Goal: Task Accomplishment & Management: Manage account settings

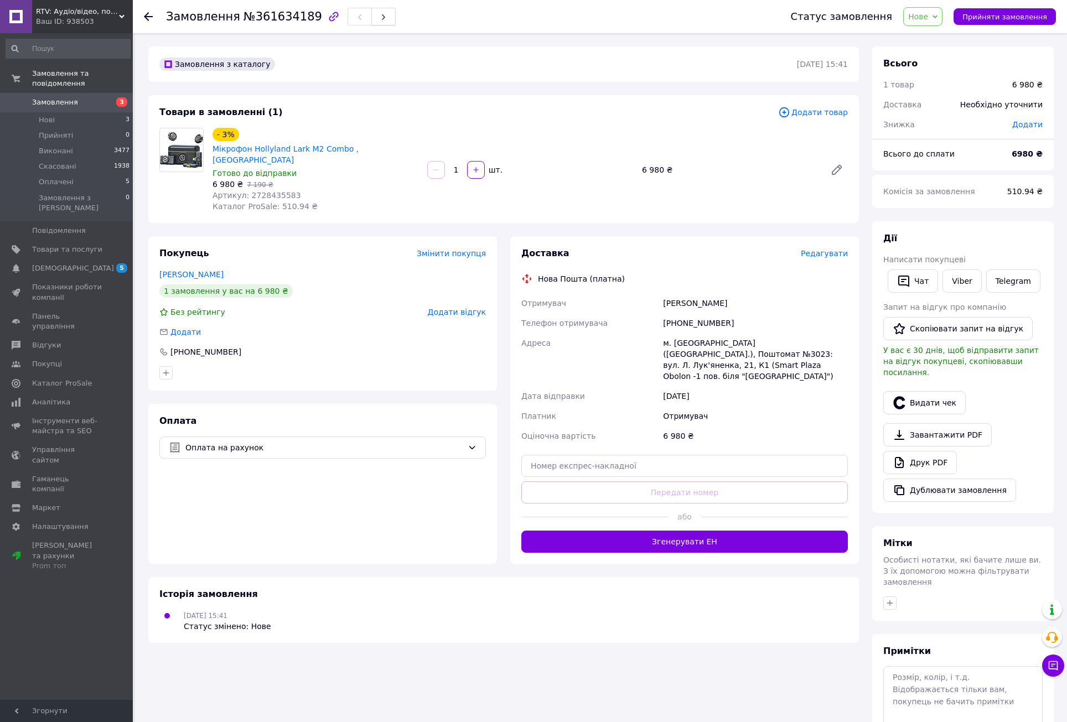
click at [380, 20] on icon "button" at bounding box center [383, 17] width 7 height 7
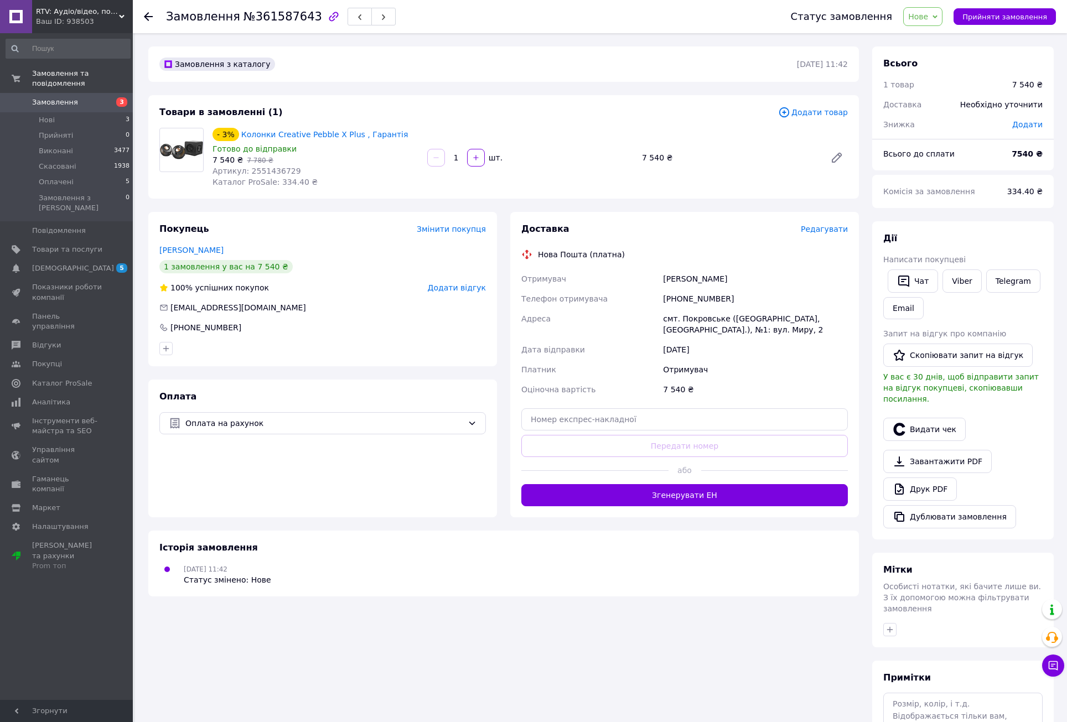
click at [291, 14] on span "№361587643" at bounding box center [282, 16] width 79 height 13
click at [291, 13] on span "№361587643" at bounding box center [282, 16] width 79 height 13
copy span "361587643"
click at [1005, 18] on span "Прийняти замовлення" at bounding box center [1004, 17] width 85 height 8
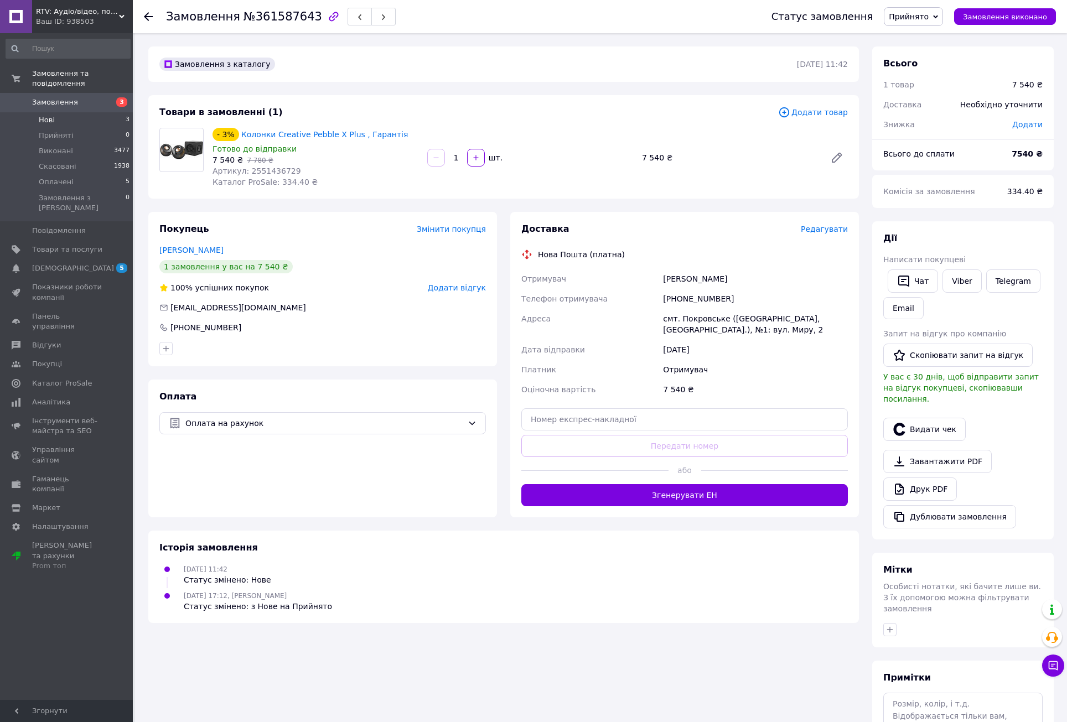
click at [46, 115] on span "Нові" at bounding box center [47, 120] width 16 height 10
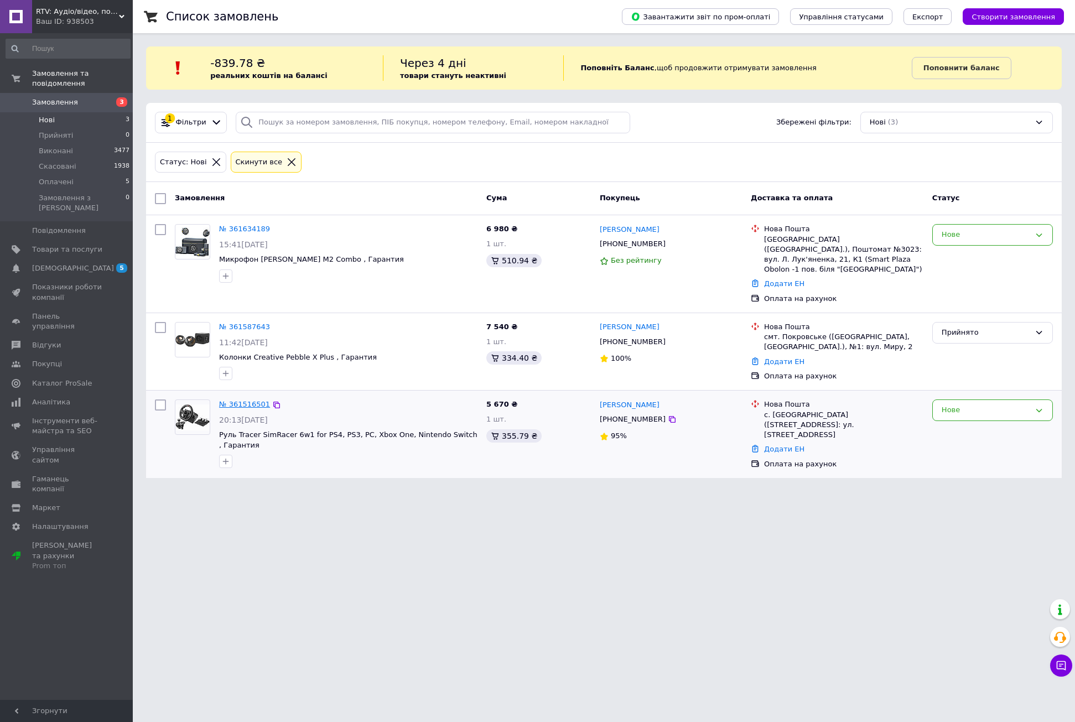
click at [243, 400] on link "№ 361516501" at bounding box center [244, 404] width 51 height 8
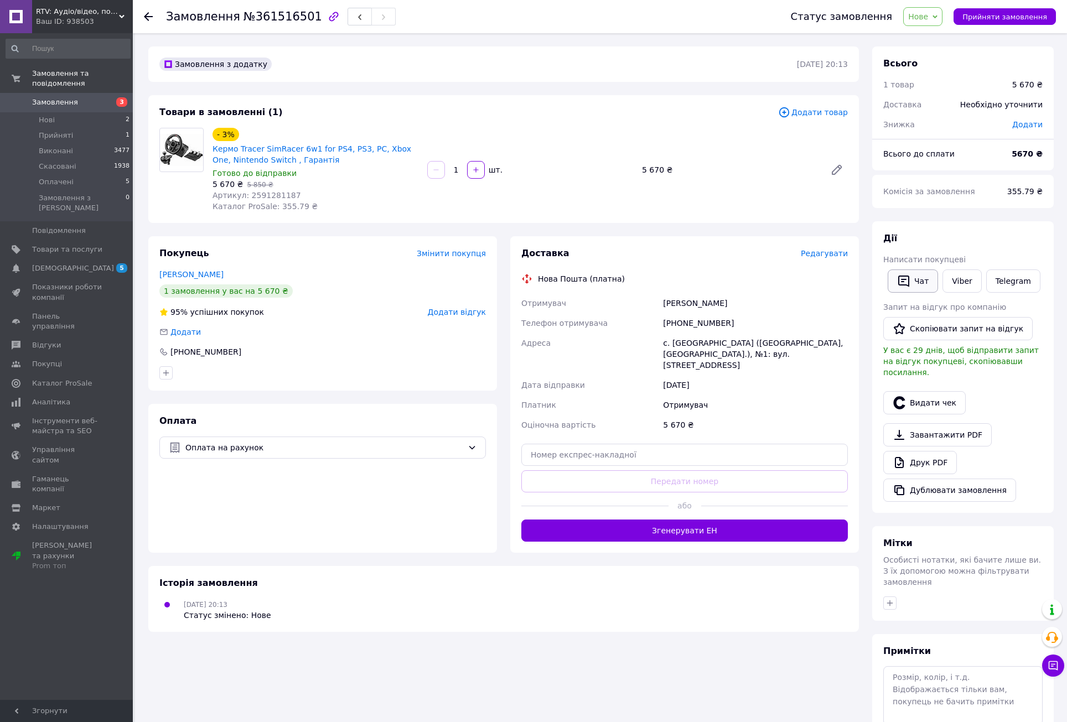
click at [922, 277] on button "Чат" at bounding box center [913, 280] width 50 height 23
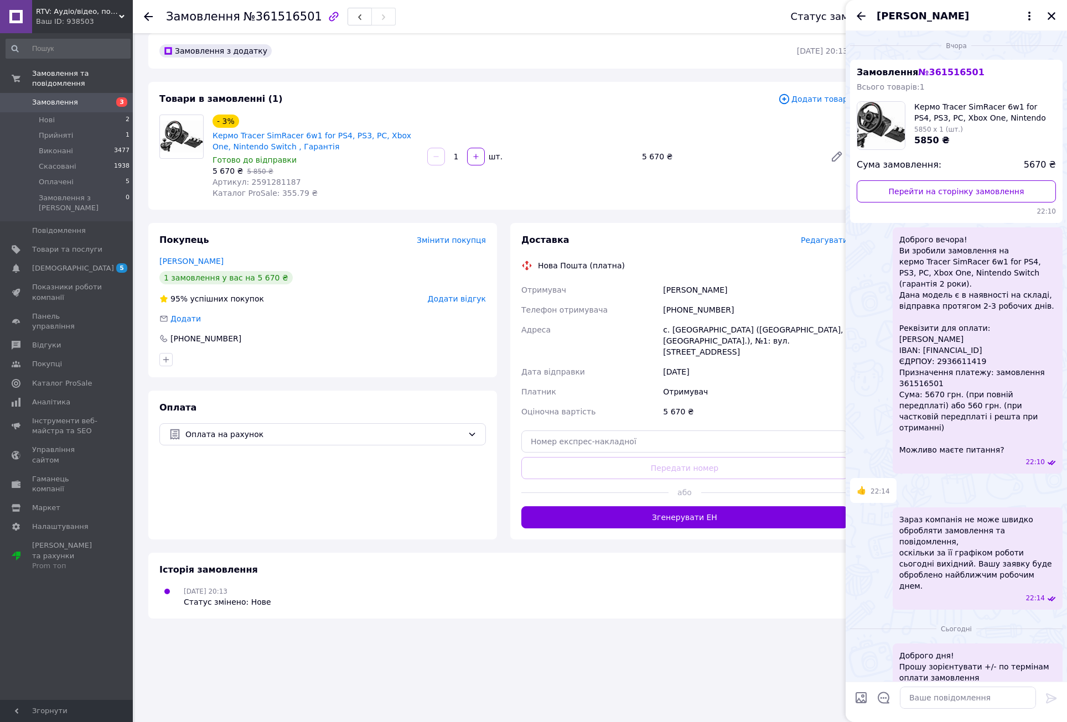
scroll to position [50, 0]
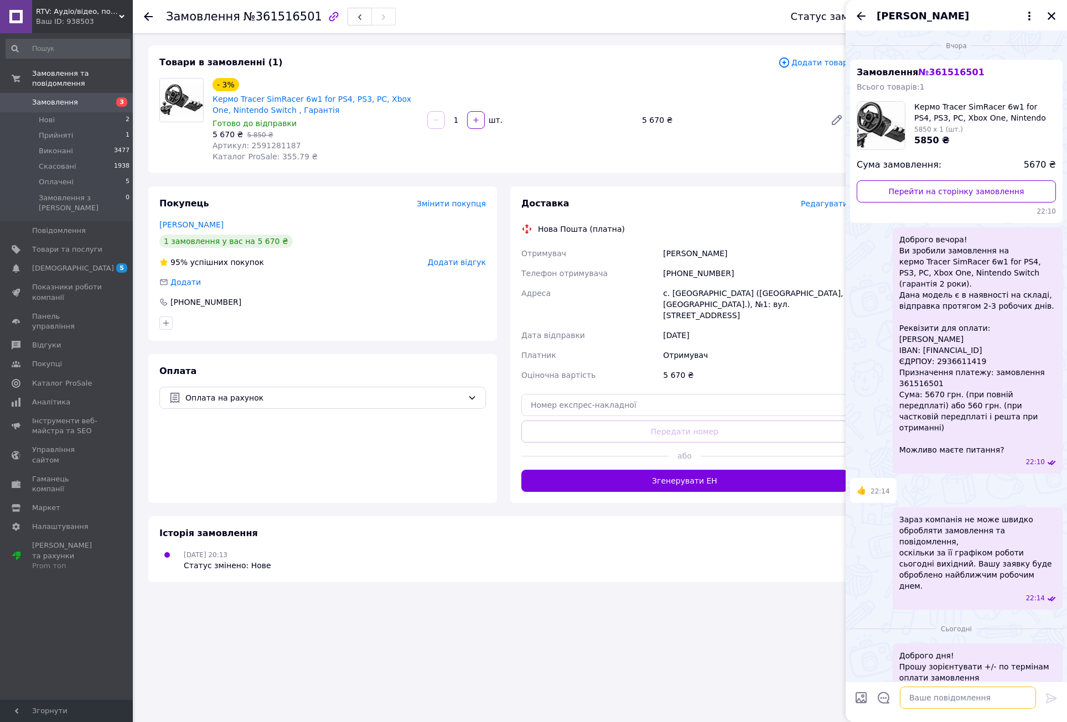
click at [946, 698] on textarea at bounding box center [968, 698] width 136 height 22
type textarea "?"
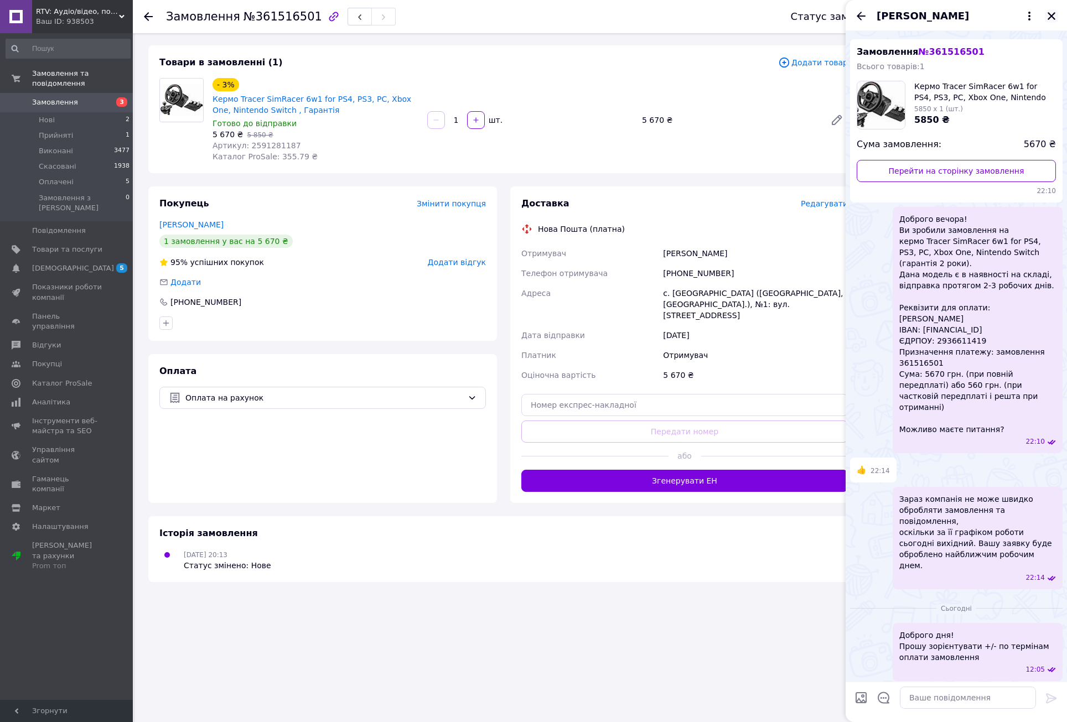
click at [1050, 15] on icon "Закрити" at bounding box center [1051, 16] width 8 height 8
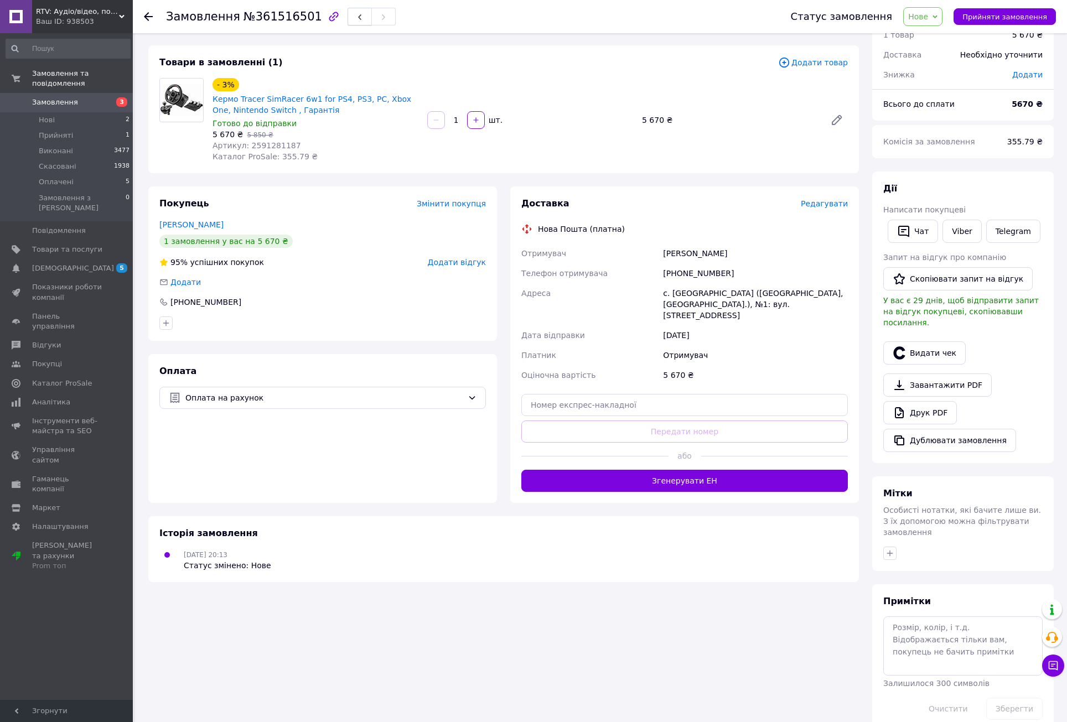
click at [356, 13] on span "button" at bounding box center [359, 17] width 7 height 8
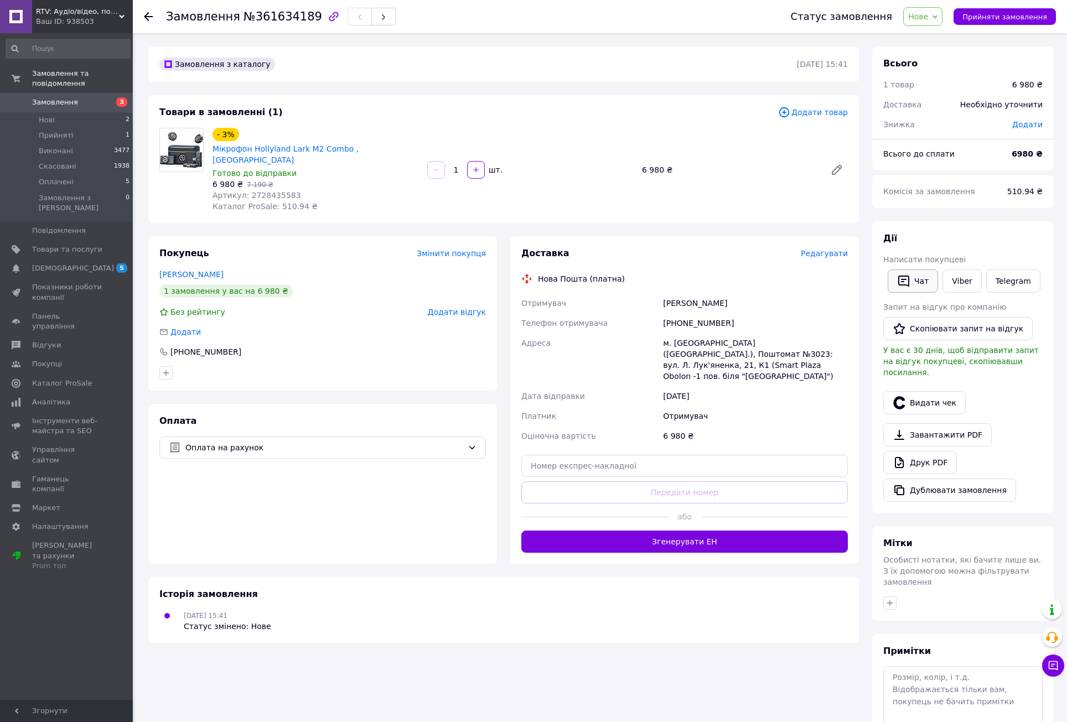
click at [919, 281] on button "Чат" at bounding box center [913, 280] width 50 height 23
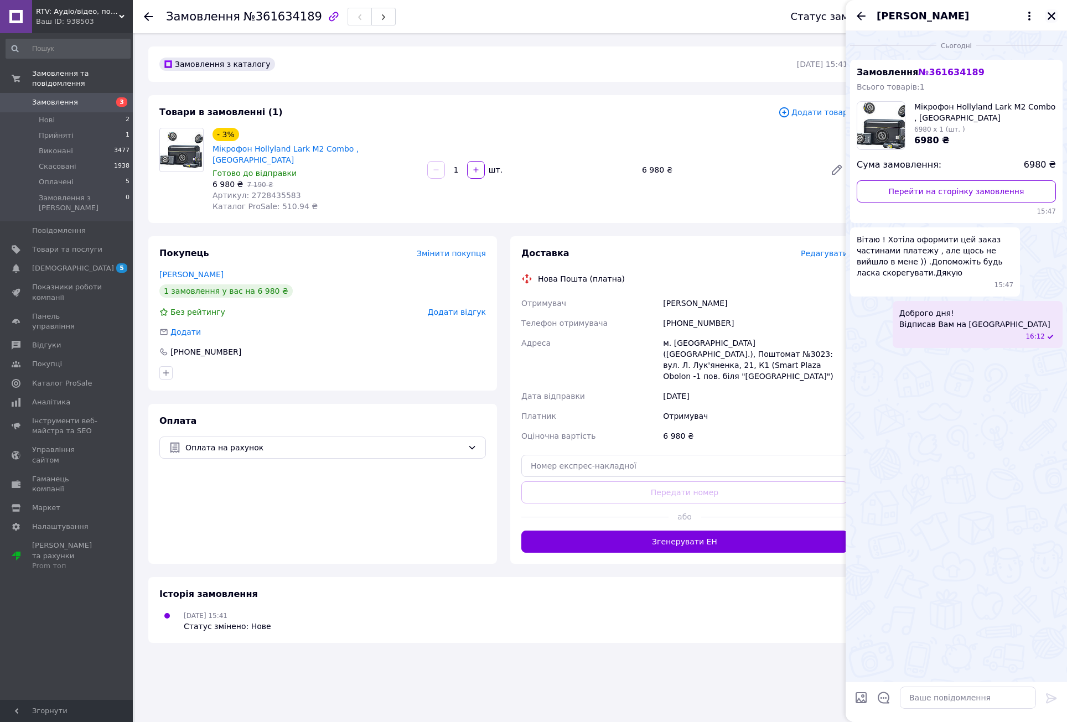
click at [1054, 15] on icon "Закрити" at bounding box center [1051, 16] width 10 height 10
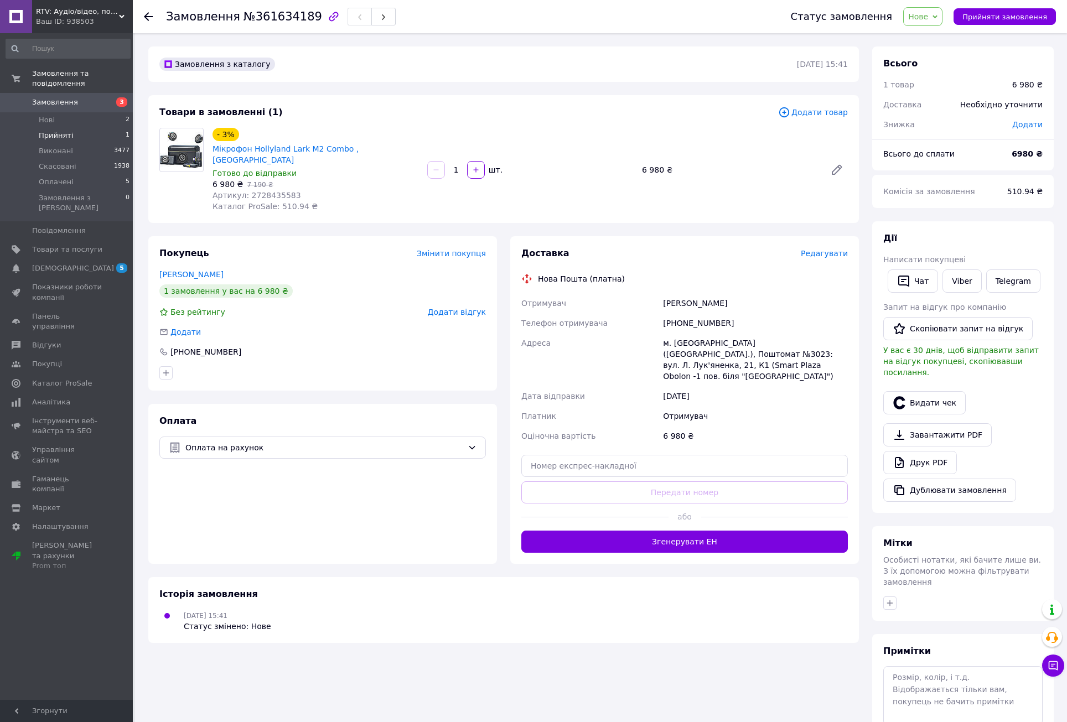
click at [49, 131] on span "Прийняті" at bounding box center [56, 136] width 34 height 10
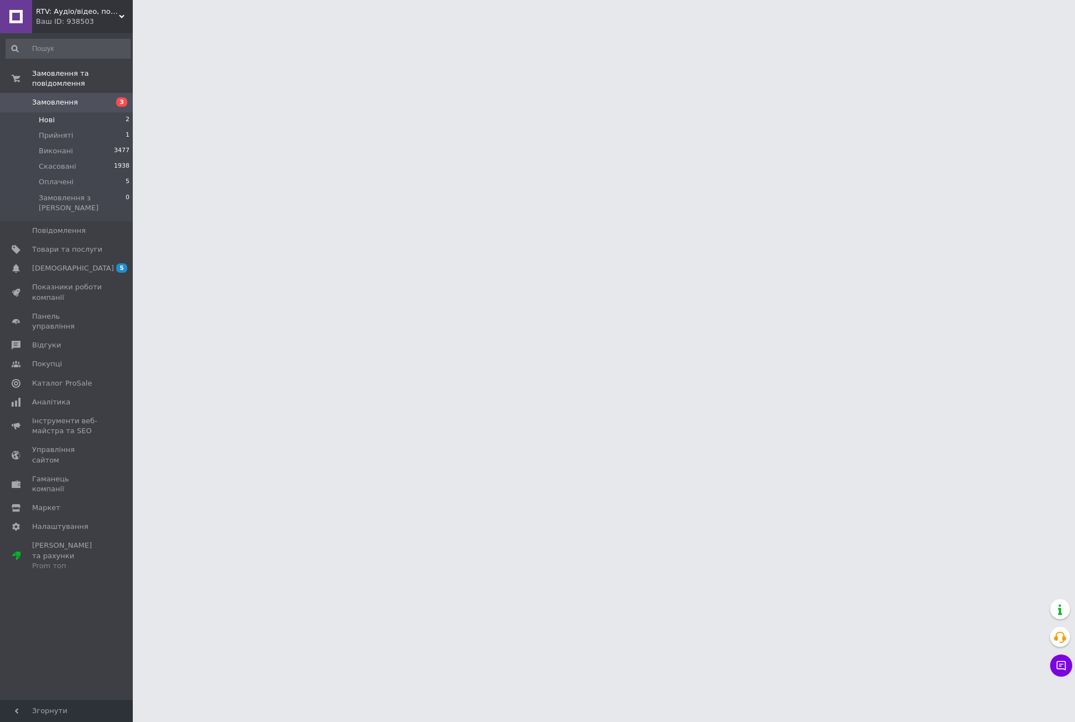
click at [38, 112] on li "Нові 2" at bounding box center [68, 119] width 136 height 15
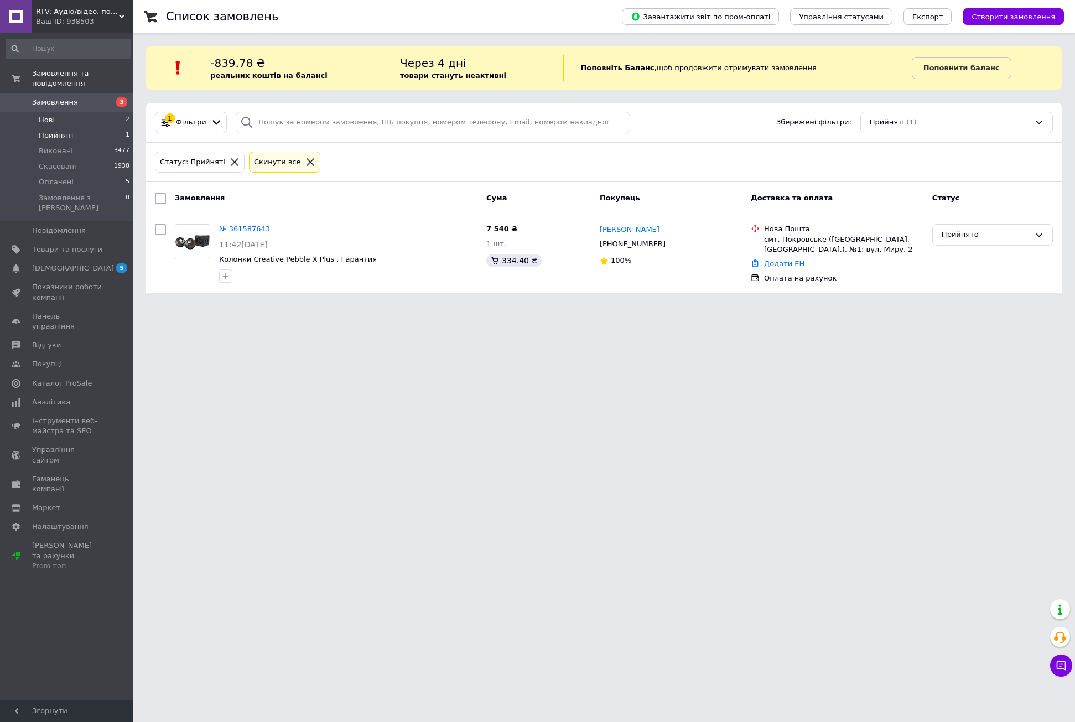
click at [49, 115] on span "Нові" at bounding box center [47, 120] width 16 height 10
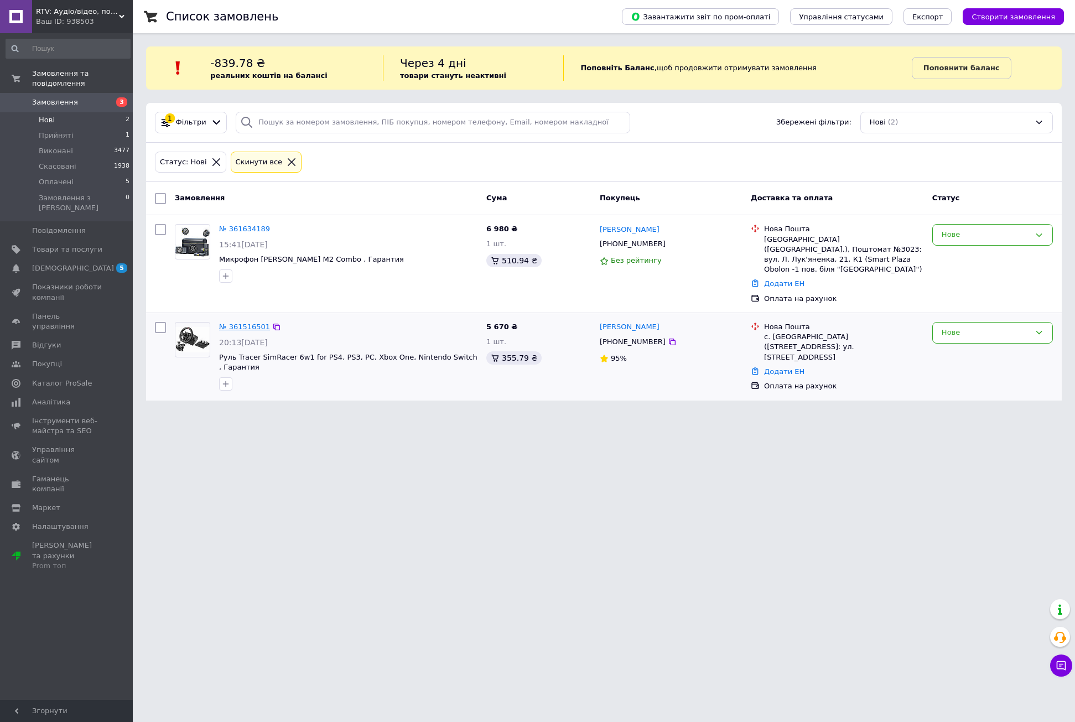
click at [243, 323] on link "№ 361516501" at bounding box center [244, 327] width 51 height 8
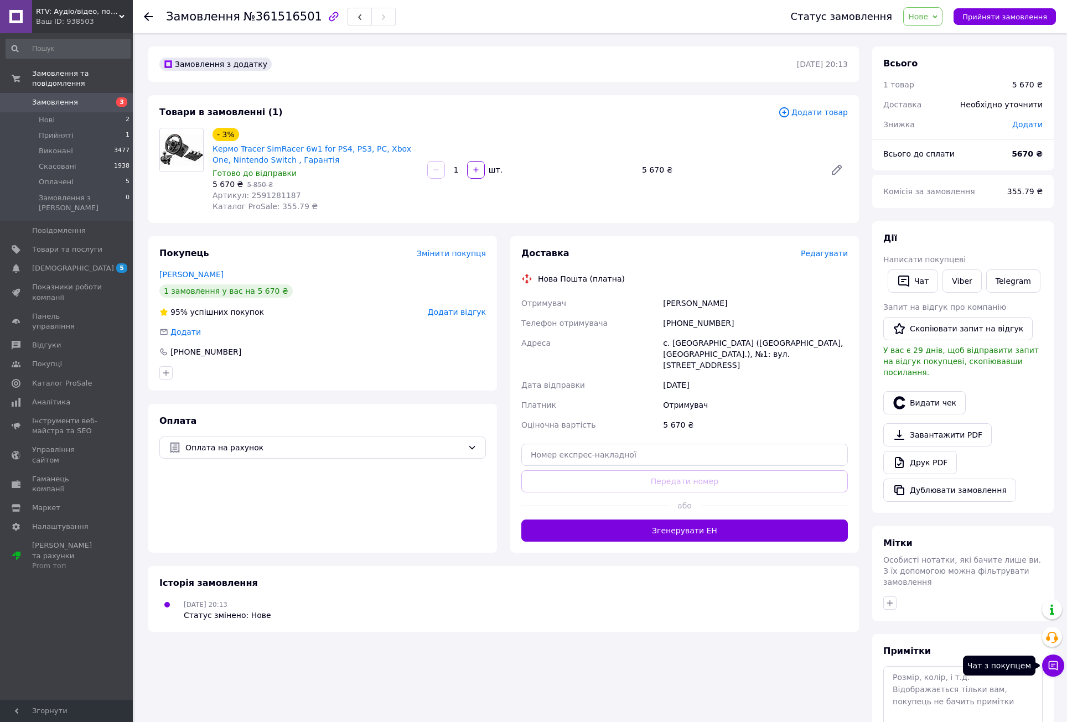
click at [1058, 670] on icon at bounding box center [1052, 665] width 11 height 11
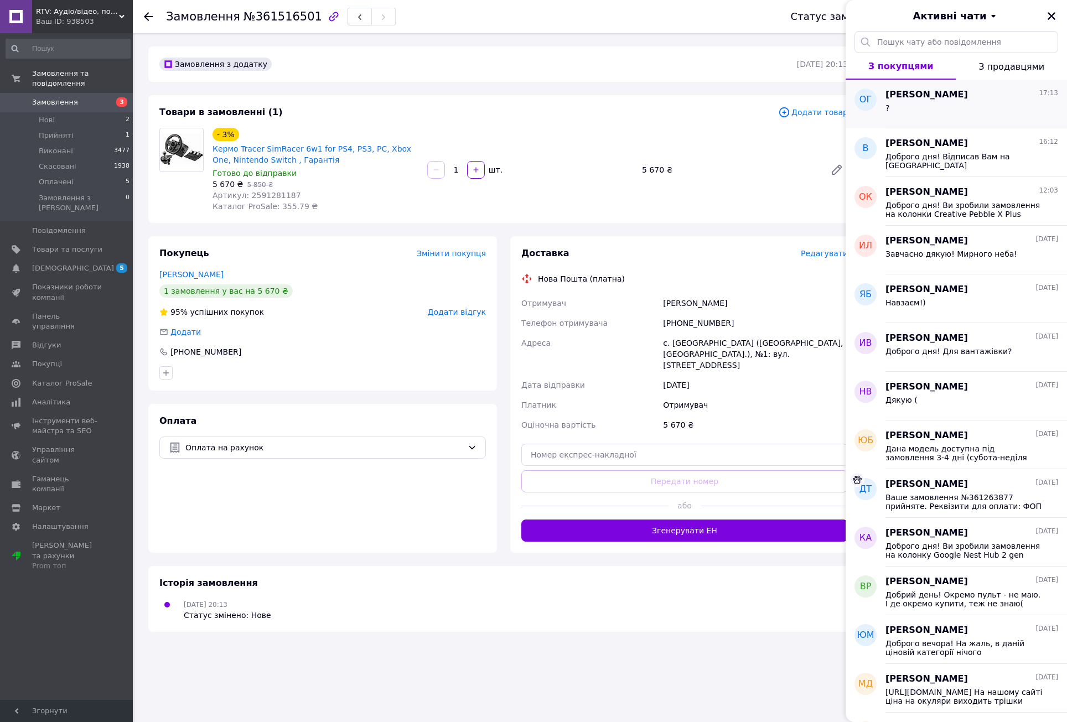
click at [921, 107] on div "?" at bounding box center [971, 110] width 173 height 18
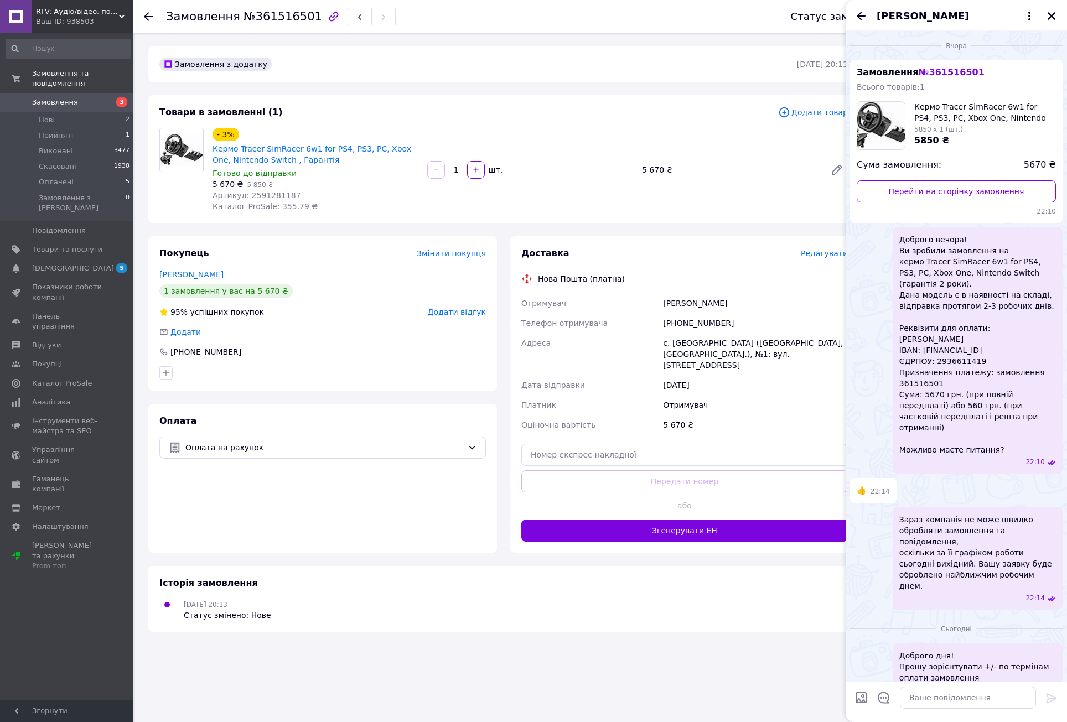
scroll to position [20, 0]
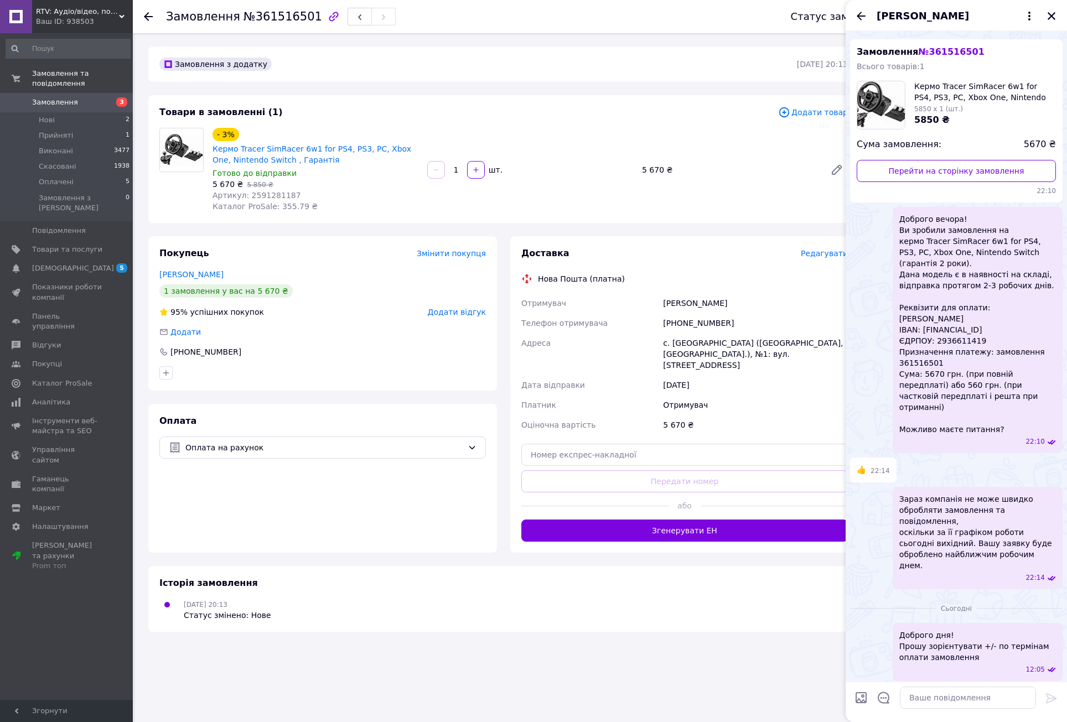
click at [589, 175] on div "1   шт." at bounding box center [530, 170] width 208 height 18
click at [1052, 16] on icon "Закрити" at bounding box center [1051, 16] width 8 height 8
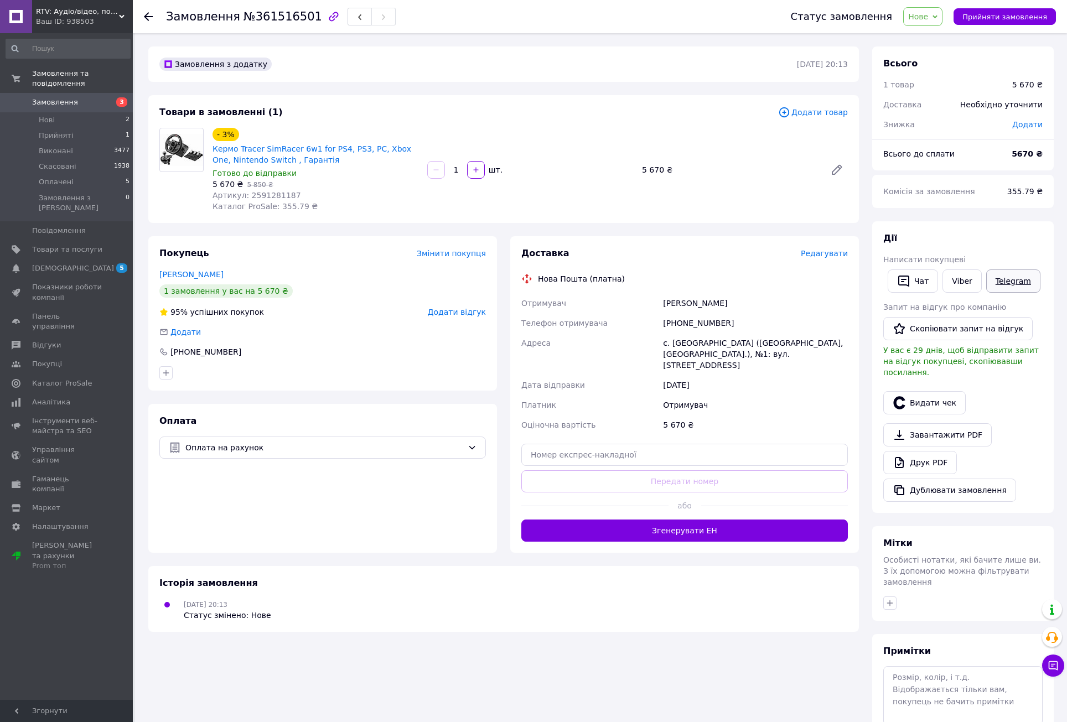
click at [1016, 281] on link "Telegram" at bounding box center [1013, 280] width 54 height 23
click at [964, 276] on link "Viber" at bounding box center [961, 280] width 39 height 23
click at [50, 115] on span "Нові" at bounding box center [47, 120] width 16 height 10
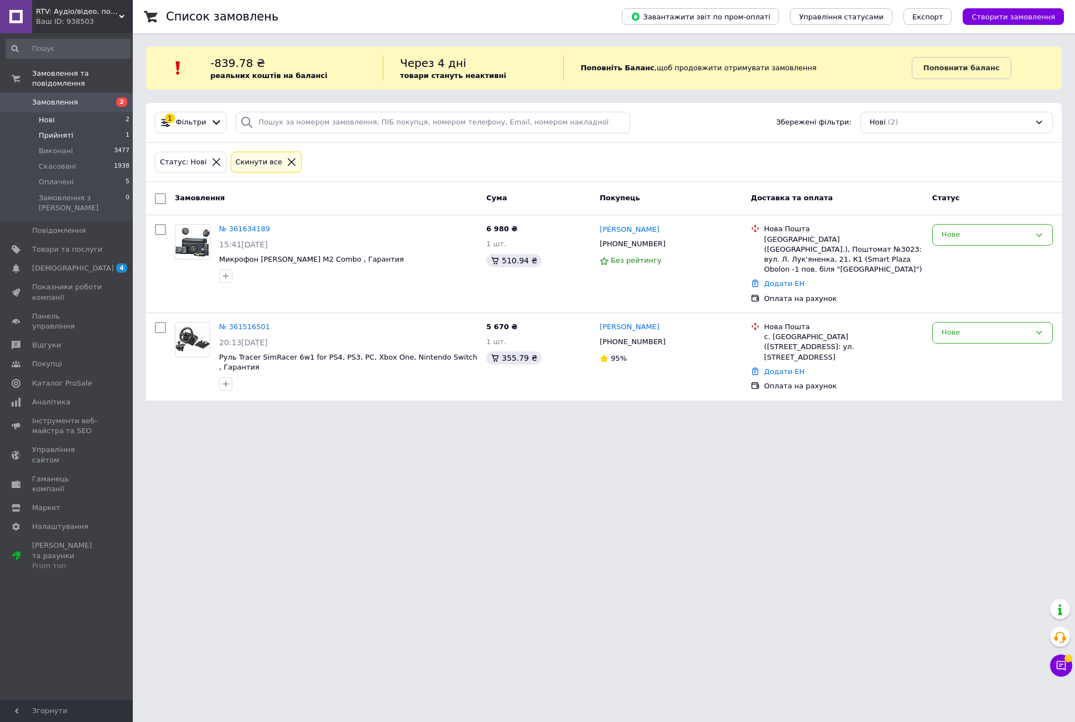
click at [63, 131] on span "Прийняті" at bounding box center [56, 136] width 34 height 10
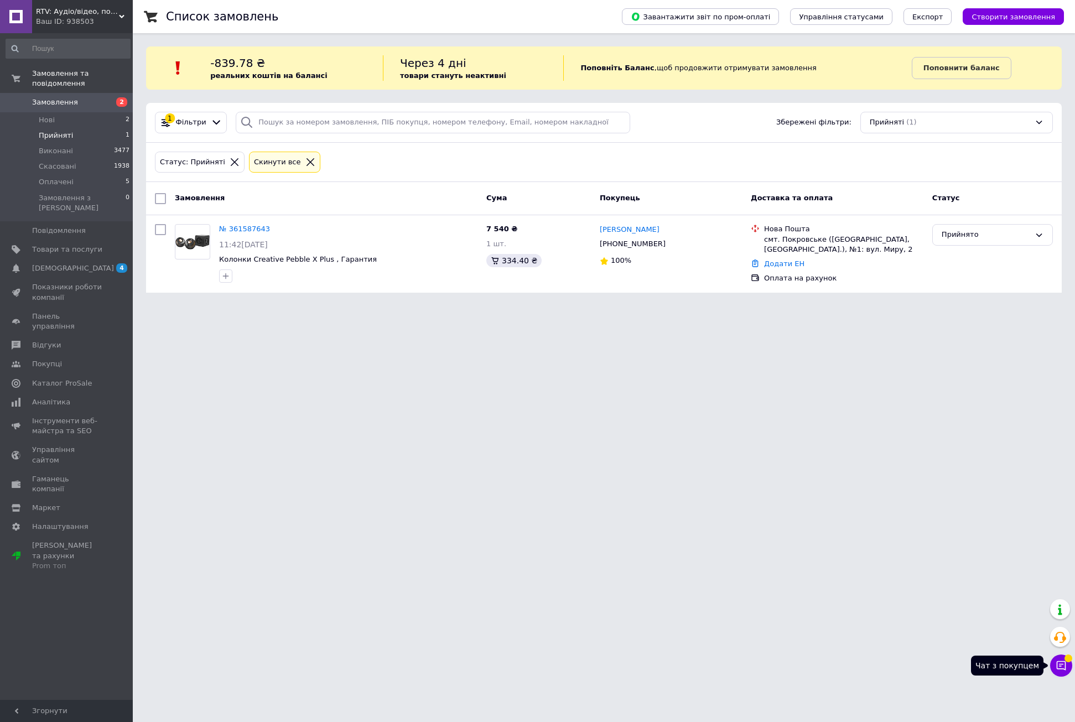
click at [1059, 670] on icon at bounding box center [1061, 665] width 11 height 11
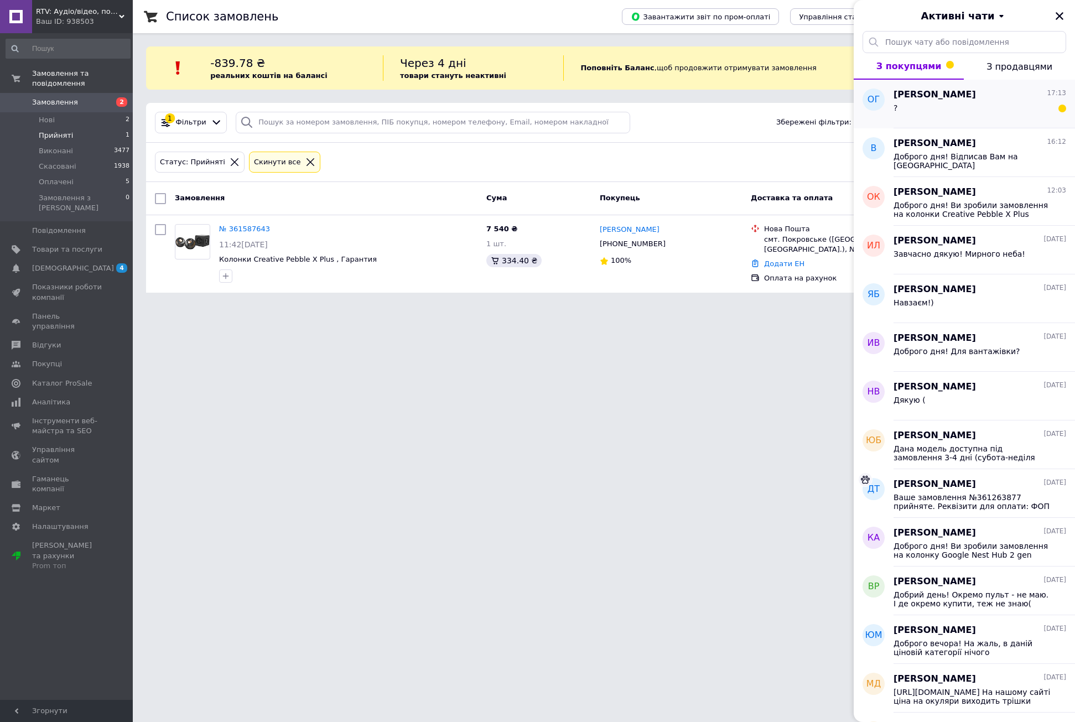
click at [964, 110] on div "?" at bounding box center [980, 110] width 173 height 18
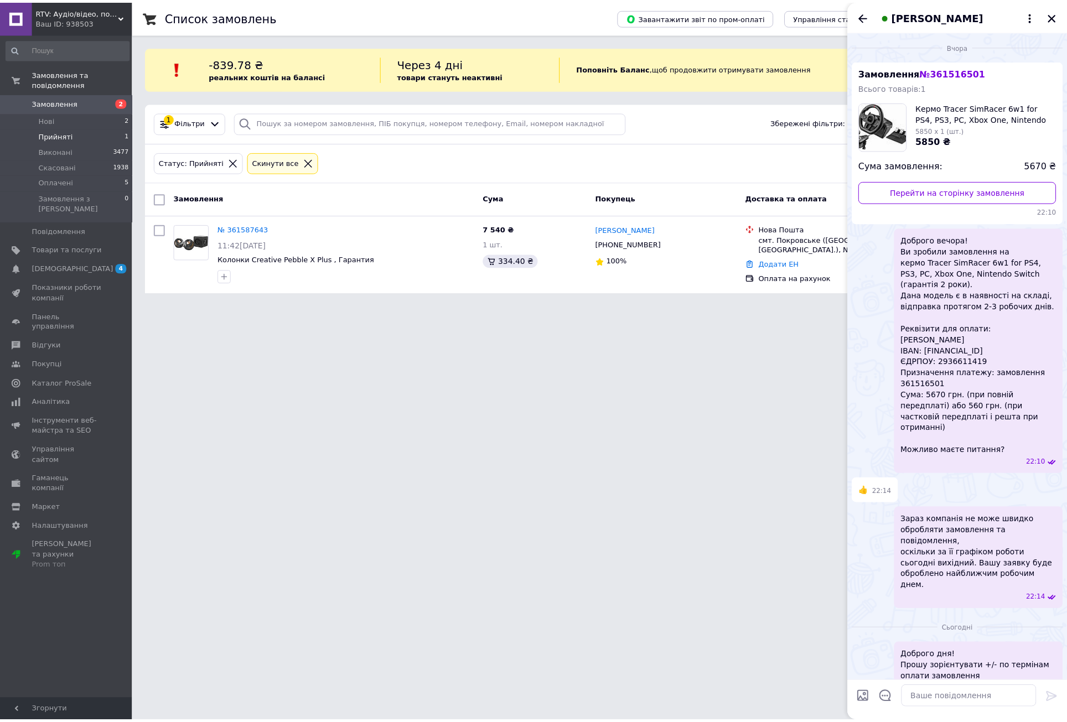
scroll to position [20, 0]
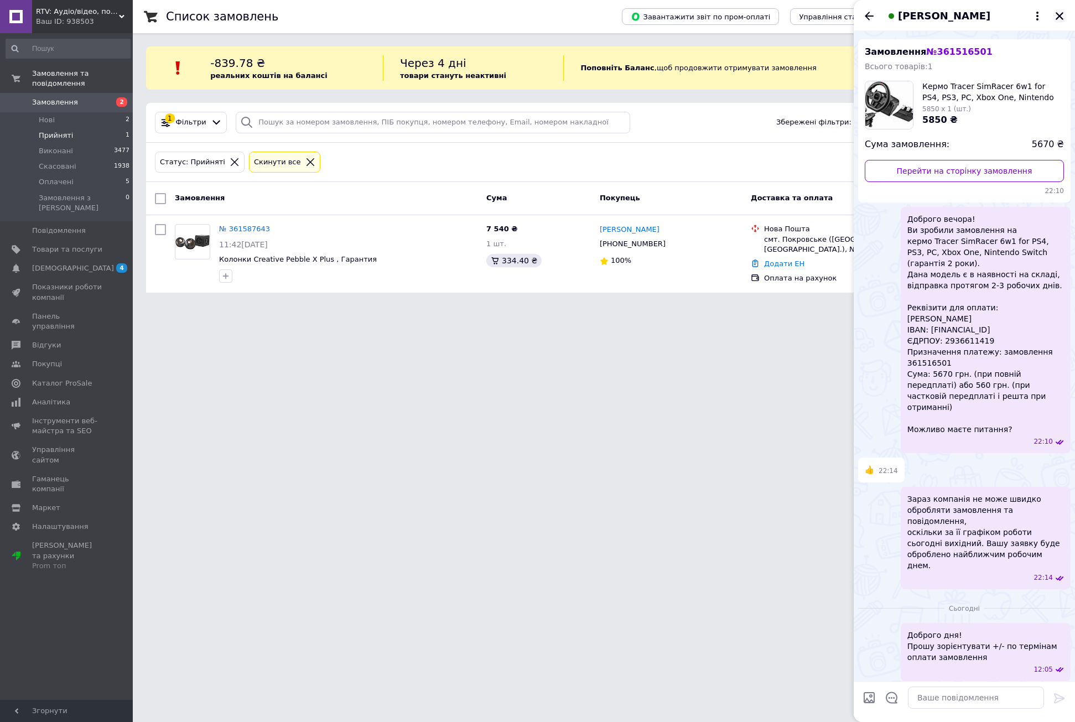
click at [1064, 18] on icon "Закрити" at bounding box center [1060, 16] width 10 height 10
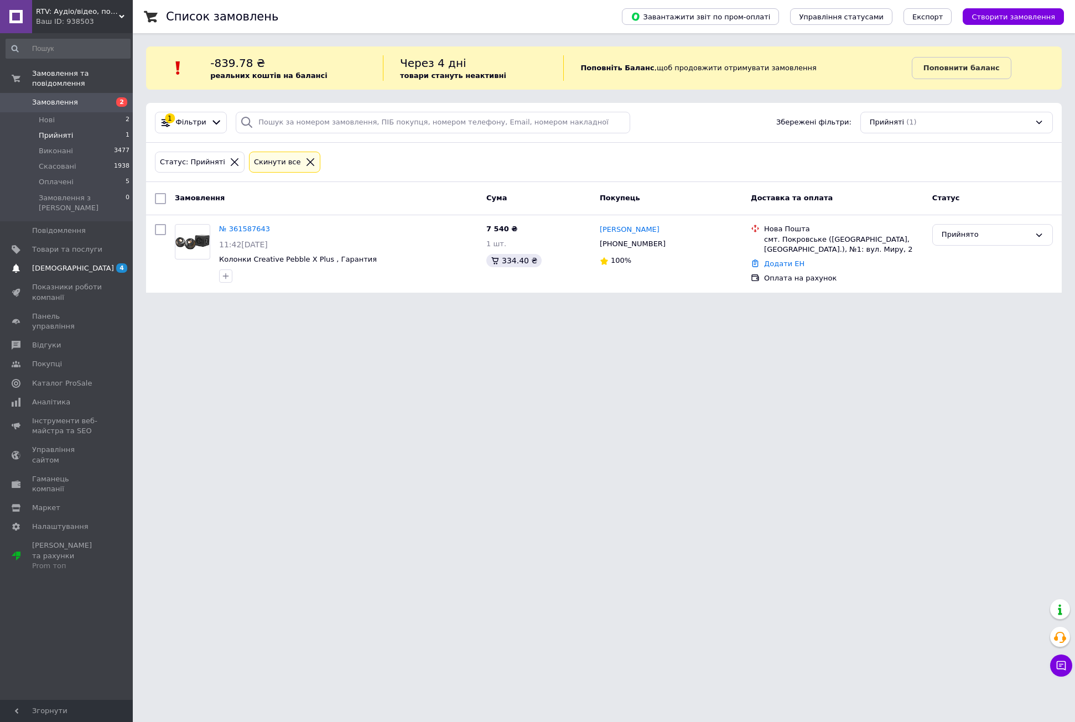
click at [82, 259] on link "Сповіщення 4 0" at bounding box center [68, 268] width 136 height 19
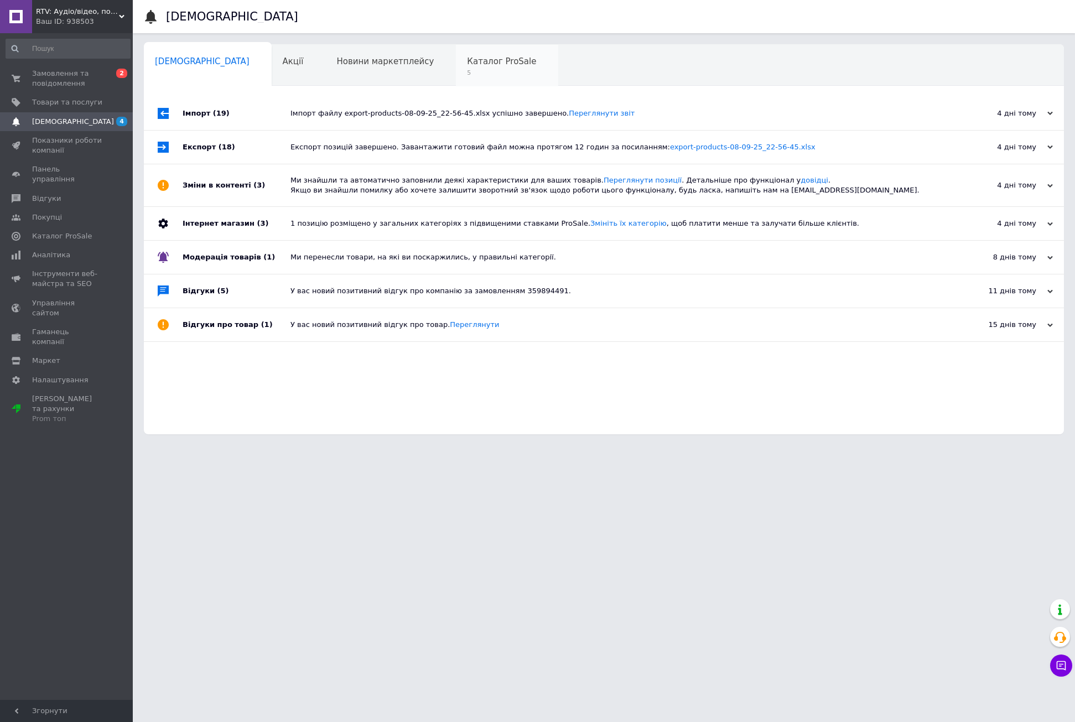
click at [467, 66] on span "Каталог ProSale" at bounding box center [501, 61] width 69 height 10
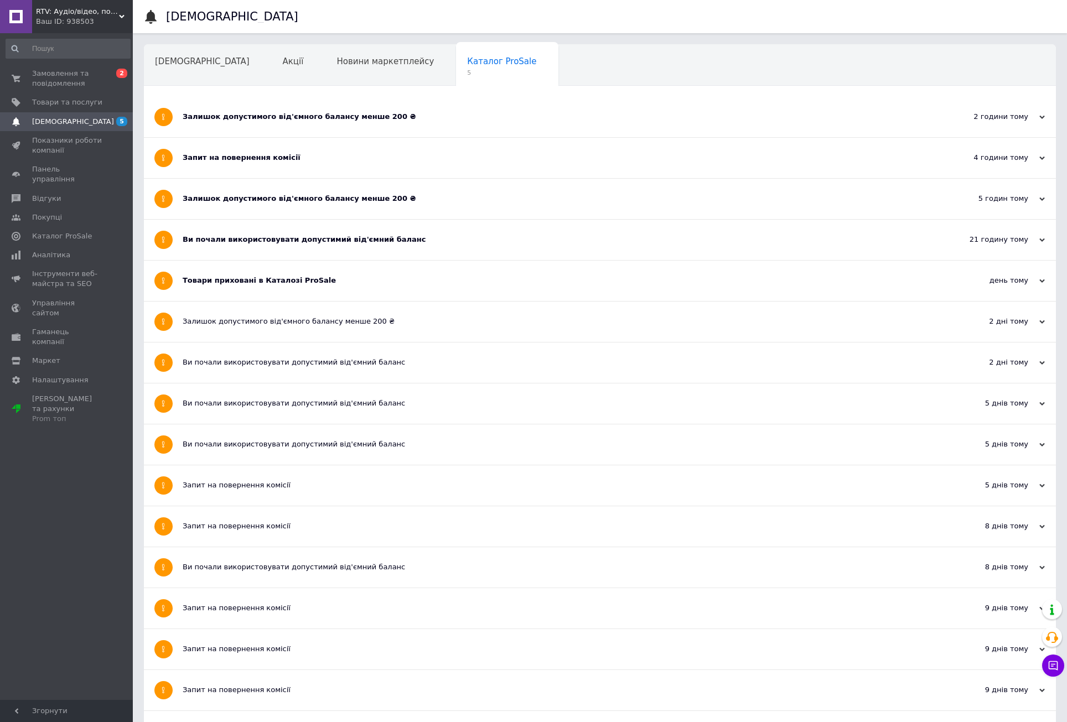
click at [213, 121] on div "Залишок допустимого від'ємного балансу менше 200 ₴" at bounding box center [558, 117] width 751 height 10
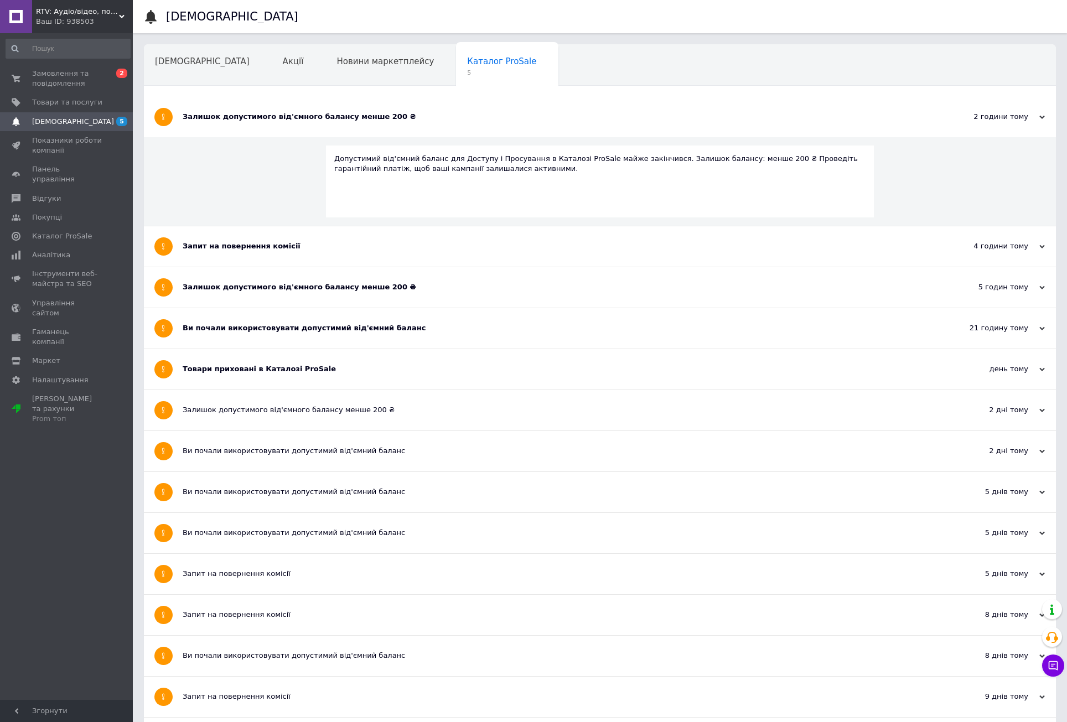
click at [213, 121] on div "Залишок допустимого від'ємного балансу менше 200 ₴" at bounding box center [558, 117] width 751 height 10
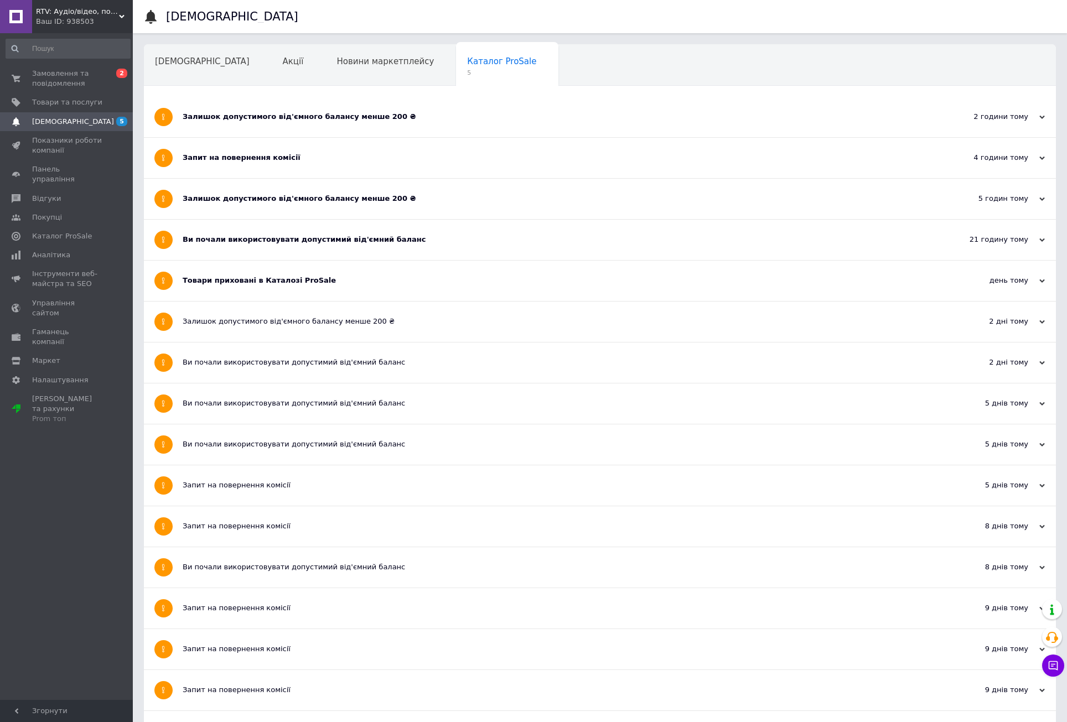
click at [215, 160] on div "Запит на повернення комісії" at bounding box center [558, 158] width 751 height 10
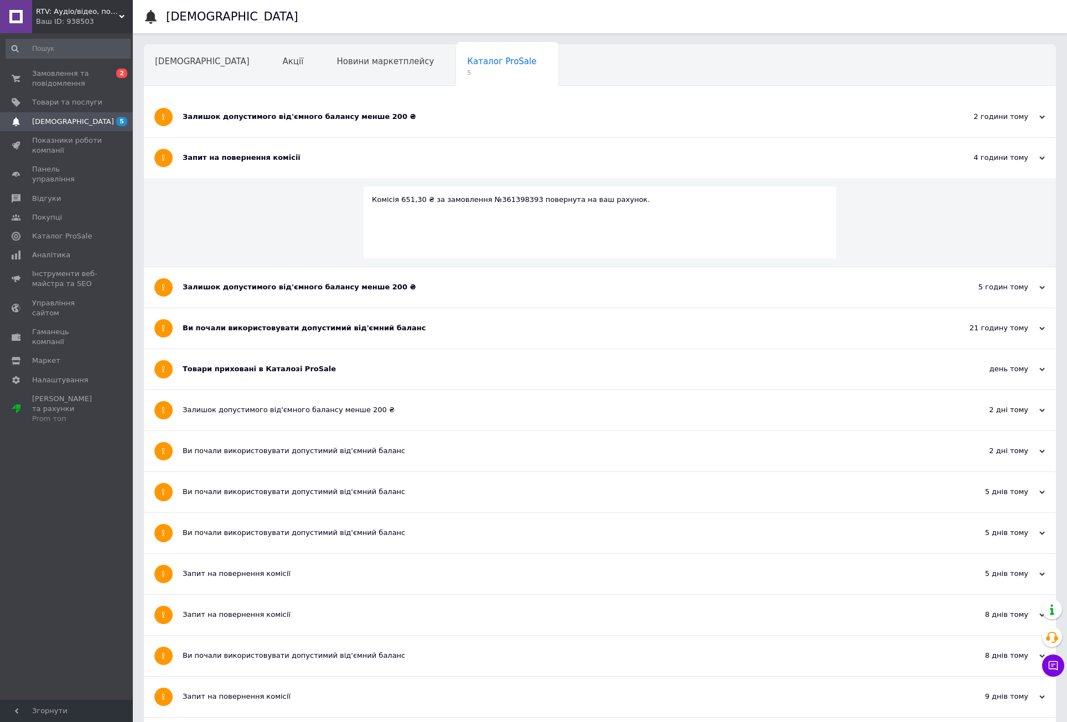
click at [215, 163] on div "Запит на повернення комісії" at bounding box center [558, 158] width 751 height 40
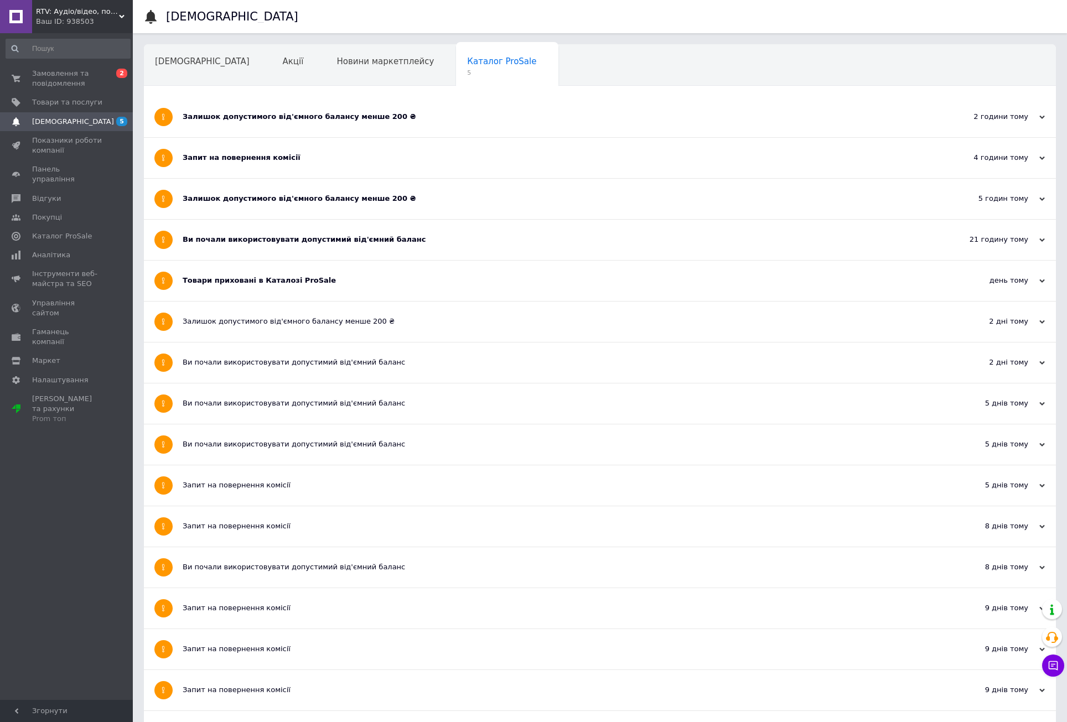
click at [221, 199] on div "Залишок допустимого від'ємного балансу менше 200 ₴" at bounding box center [558, 199] width 751 height 10
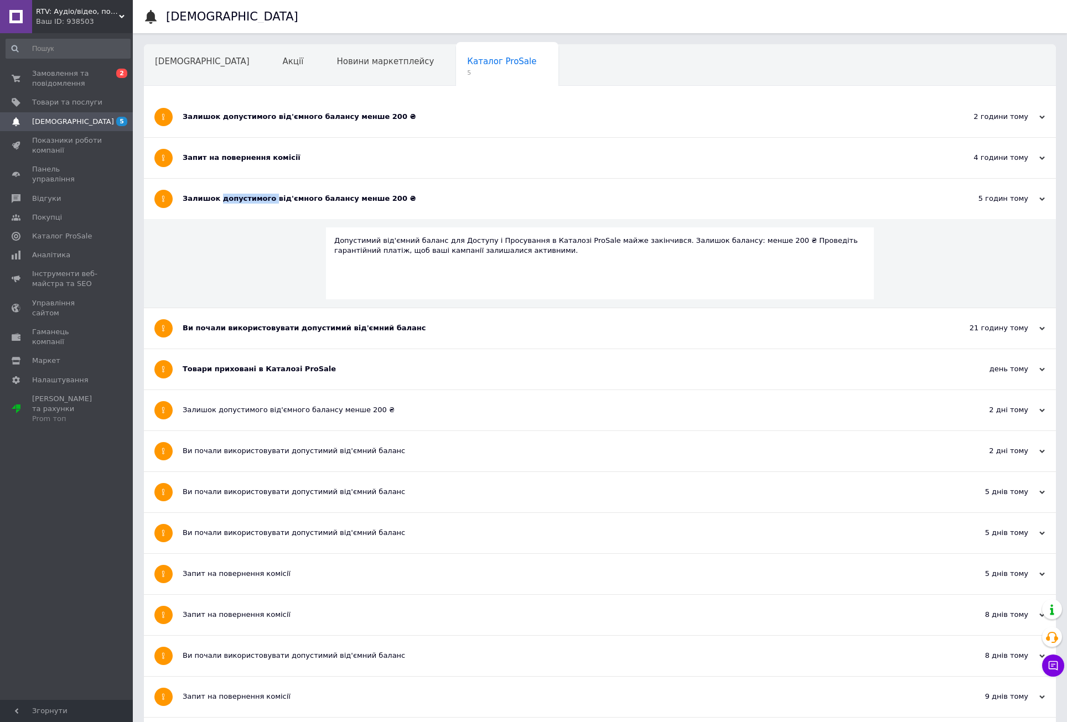
click at [221, 199] on div "Залишок допустимого від'ємного балансу менше 200 ₴" at bounding box center [558, 199] width 751 height 10
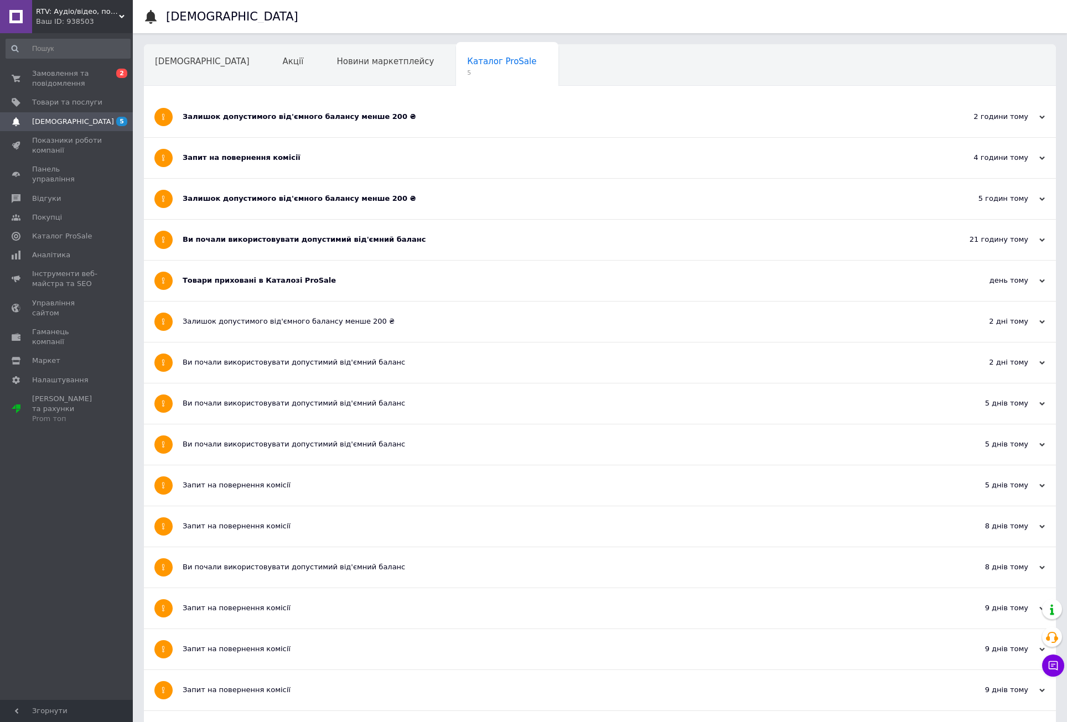
click at [230, 236] on div "Ви почали використовувати допустимий від'ємний баланс" at bounding box center [558, 240] width 751 height 10
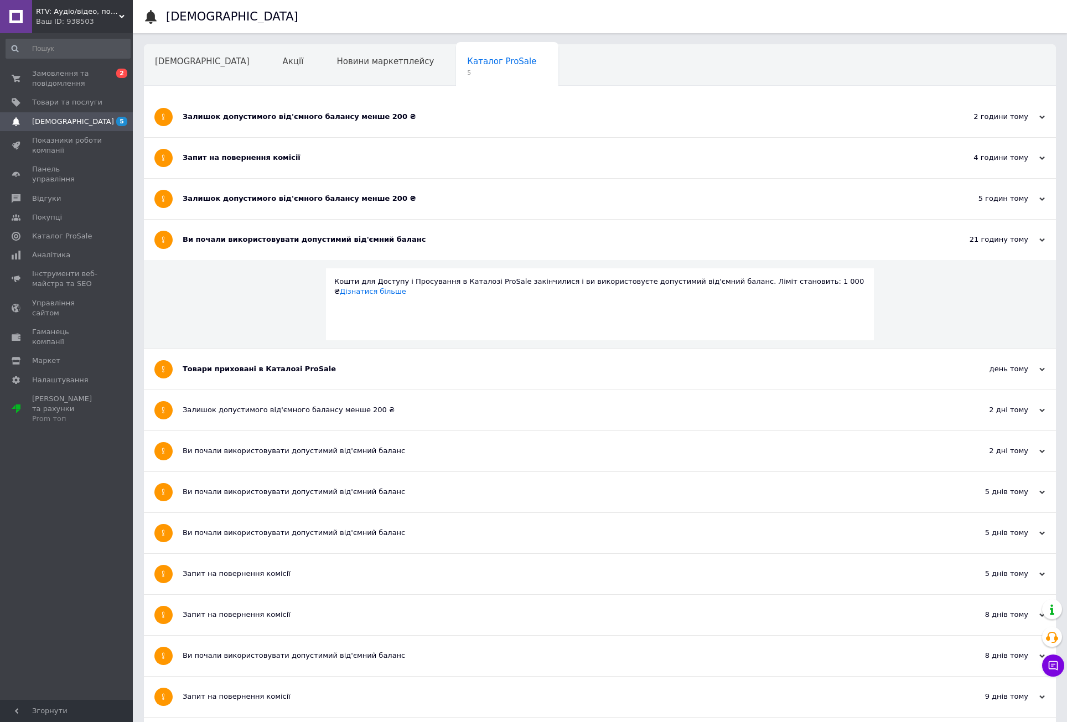
click at [229, 240] on div "Ви почали використовувати допустимий від'ємний баланс" at bounding box center [558, 240] width 751 height 10
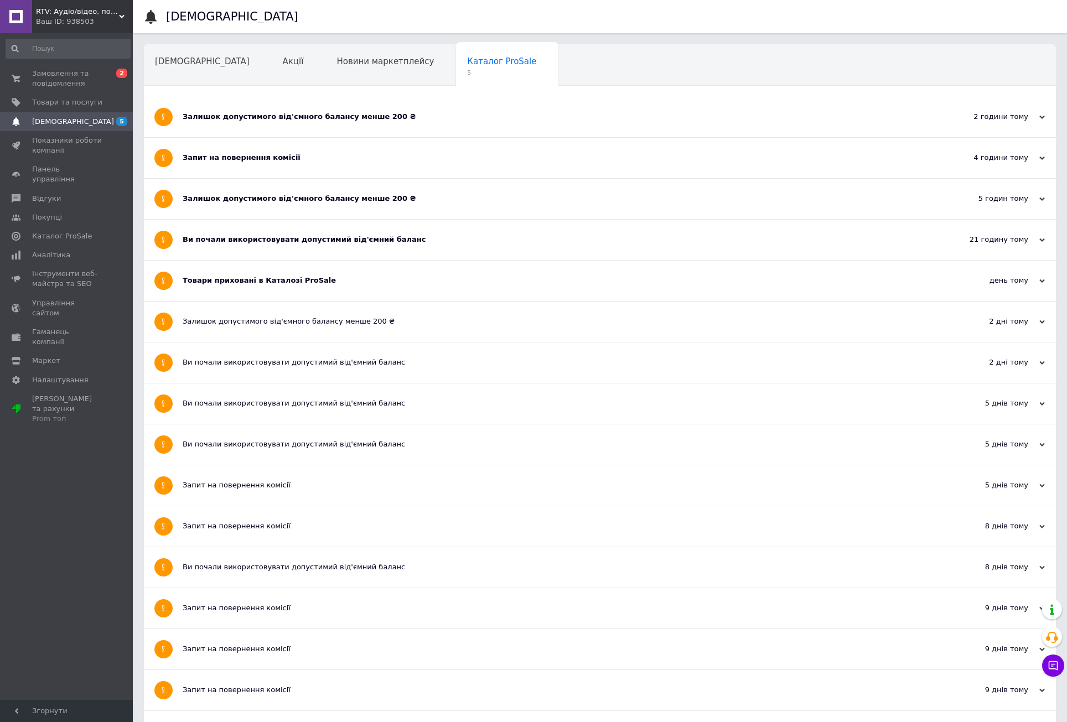
click at [226, 286] on div "Товари приховані в Каталозі ProSale" at bounding box center [558, 281] width 751 height 40
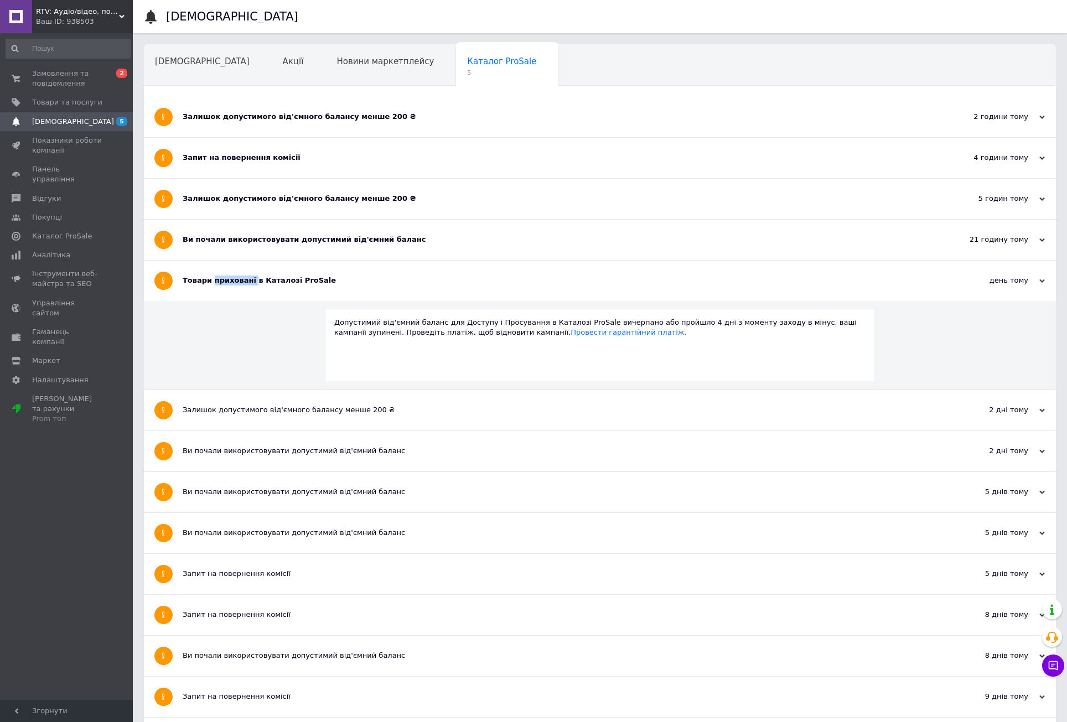
click at [226, 286] on div "Товари приховані в Каталозі ProSale" at bounding box center [558, 281] width 751 height 40
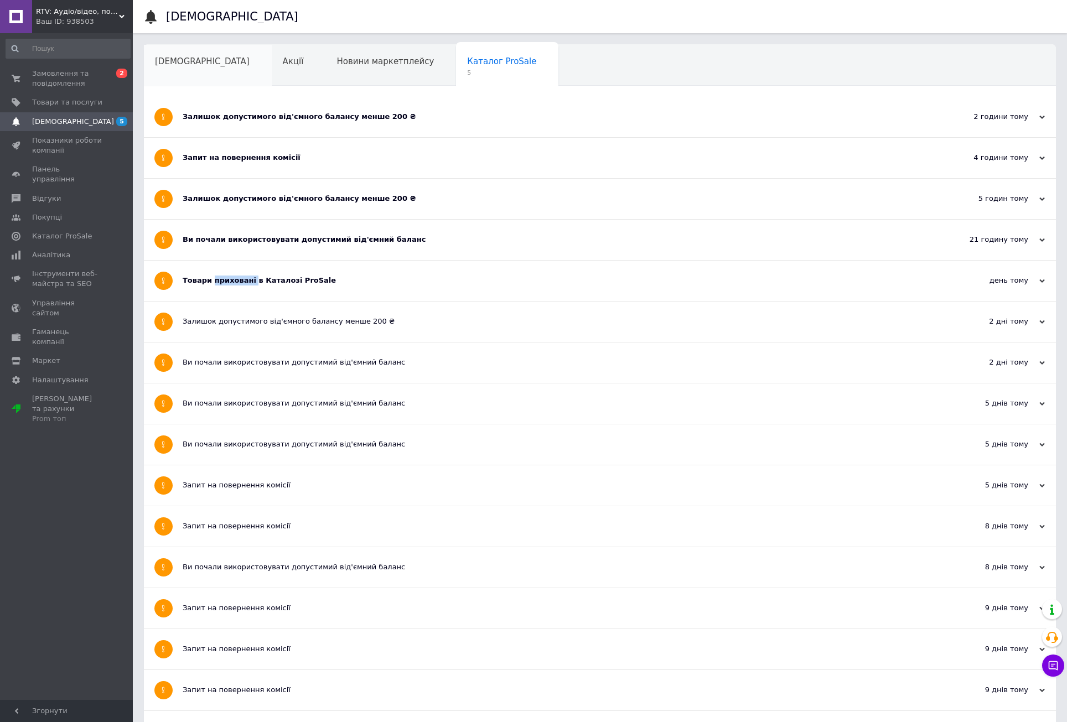
click at [184, 66] on span "[DEMOGRAPHIC_DATA]" at bounding box center [202, 61] width 95 height 10
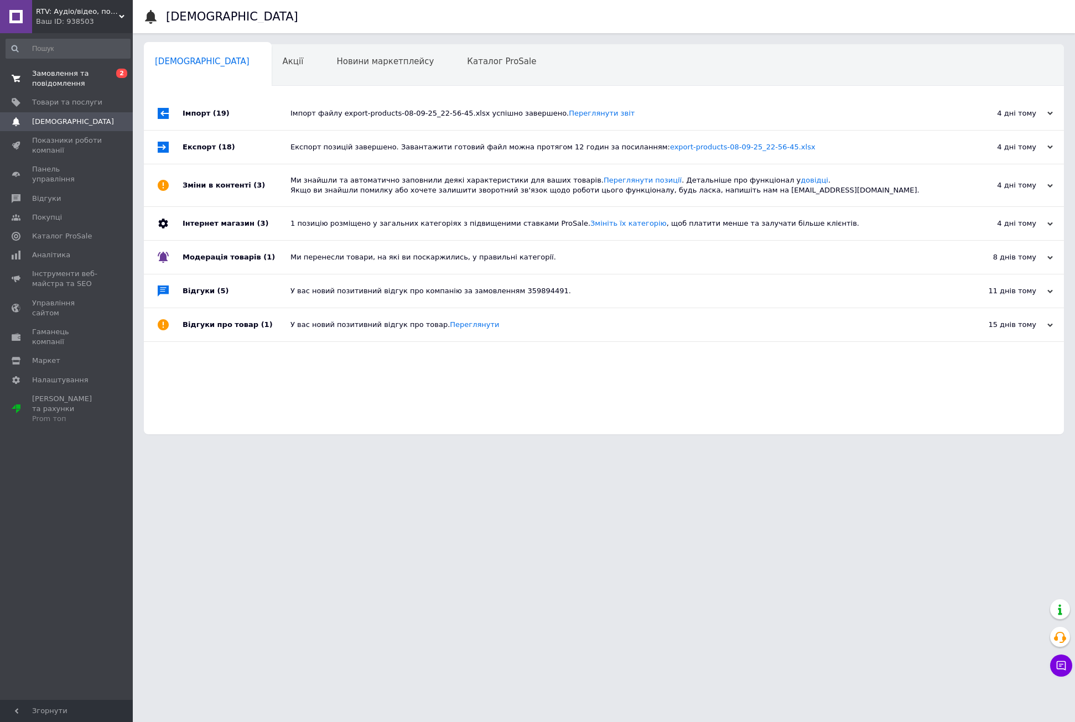
click at [69, 75] on span "Замовлення та повідомлення" at bounding box center [67, 79] width 70 height 20
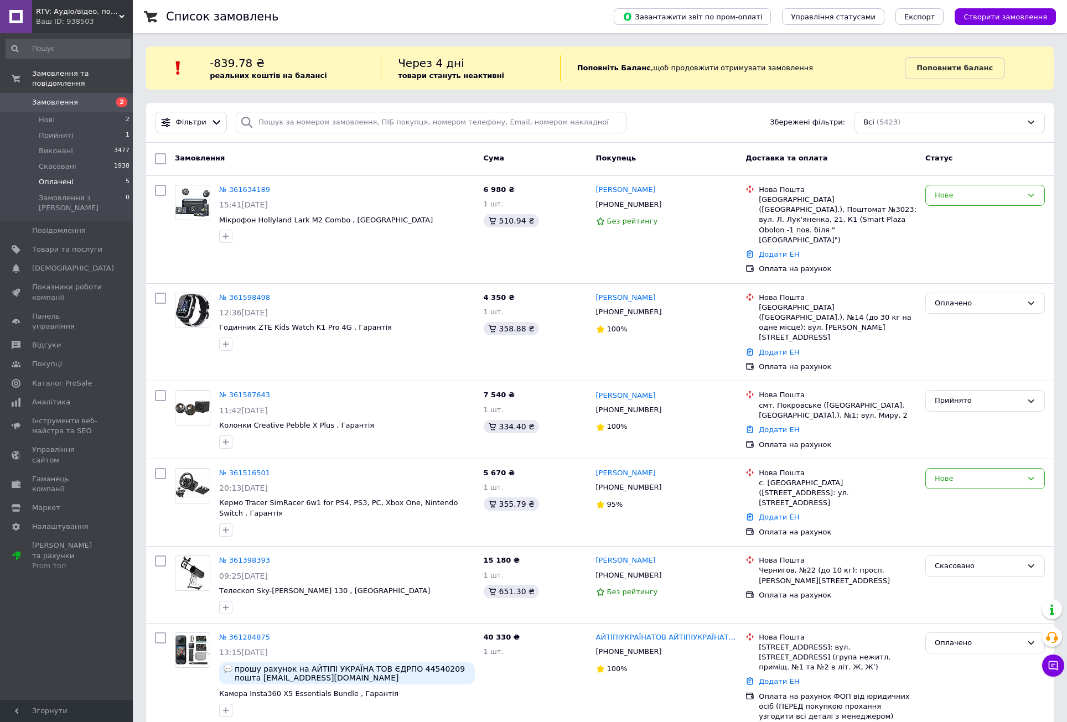
click at [53, 177] on span "Оплачені" at bounding box center [56, 182] width 35 height 10
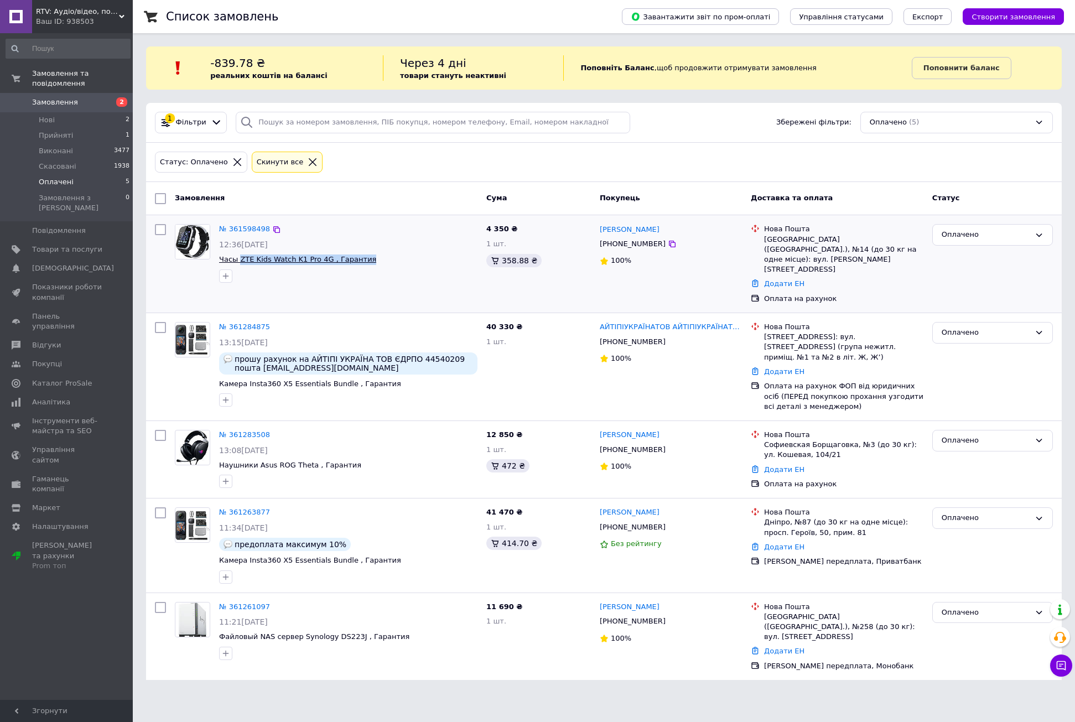
drag, startPoint x: 361, startPoint y: 260, endPoint x: 238, endPoint y: 260, distance: 122.8
click at [238, 260] on span "Часы ZTE Kids Watch K1 Pro 4G , Гарантия" at bounding box center [348, 260] width 258 height 11
copy span "ZTE Kids Watch K1 Pro 4G , Гарантия"
click at [507, 261] on div "358.88 ₴" at bounding box center [513, 260] width 55 height 13
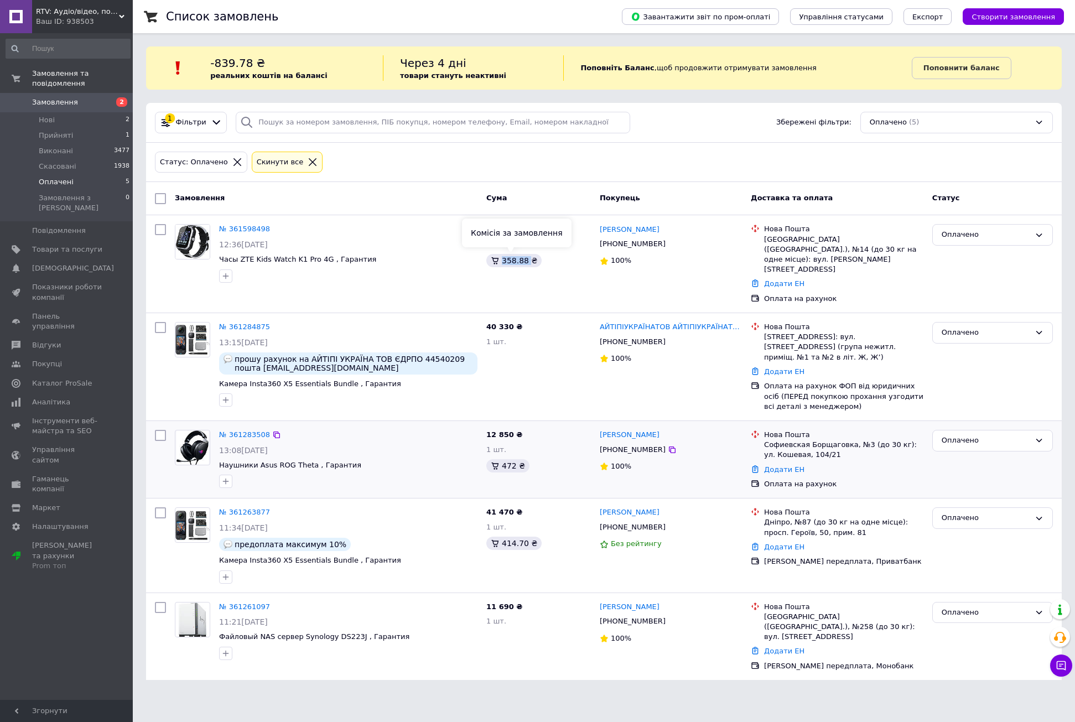
copy div "358.88"
click at [53, 131] on span "Прийняті" at bounding box center [56, 136] width 34 height 10
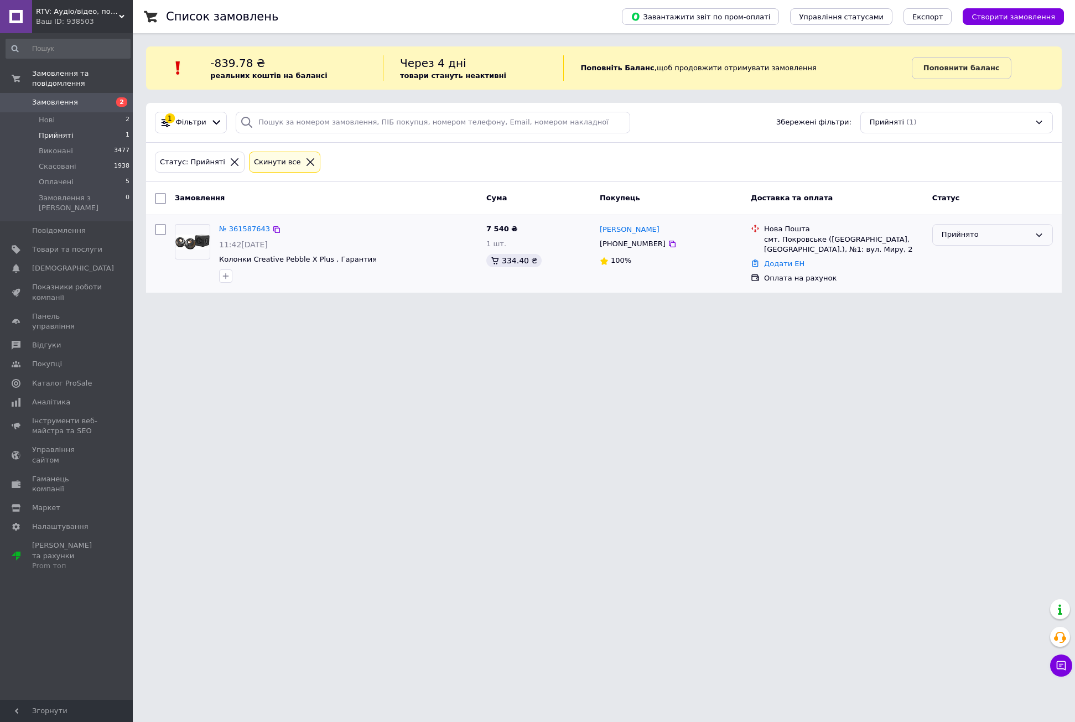
click at [978, 231] on div "Прийнято" at bounding box center [986, 235] width 89 height 12
click at [956, 299] on li "Оплачено" at bounding box center [993, 298] width 120 height 20
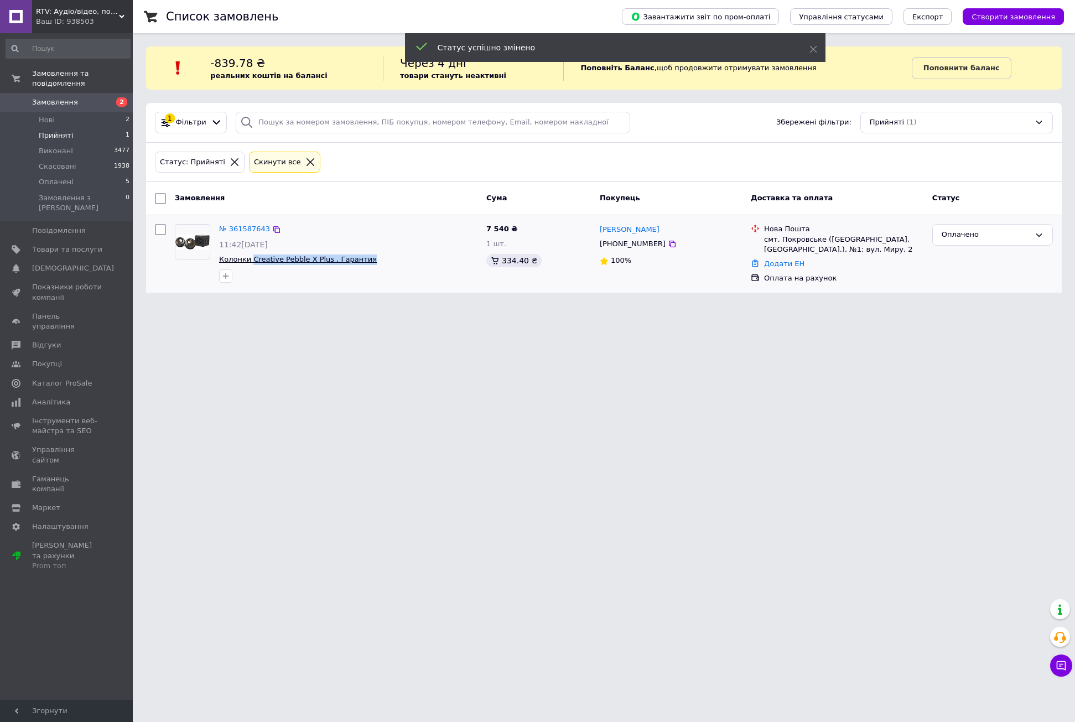
drag, startPoint x: 360, startPoint y: 262, endPoint x: 250, endPoint y: 263, distance: 110.1
click at [250, 263] on span "Колонки Creative Pebble X Plus , Гарантия" at bounding box center [348, 260] width 258 height 11
copy span "Creative Pebble X Plus , Гарантия"
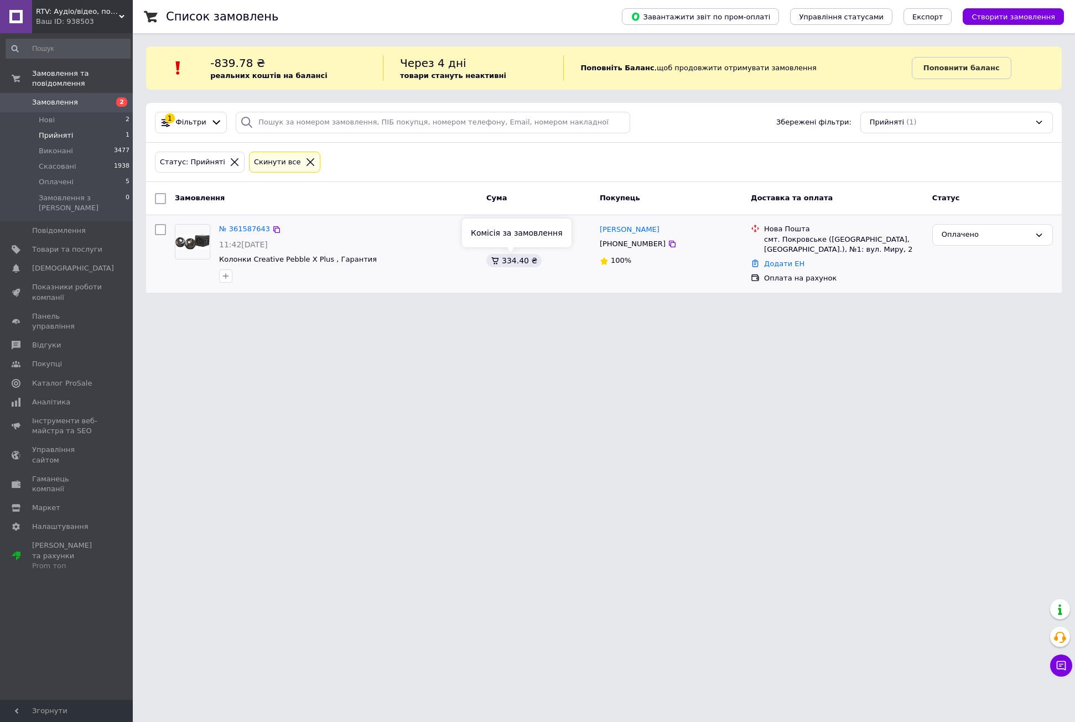
click at [513, 260] on div "334.40 ₴" at bounding box center [513, 260] width 55 height 13
copy div "334.40"
click at [59, 177] on span "Оплачені" at bounding box center [56, 182] width 35 height 10
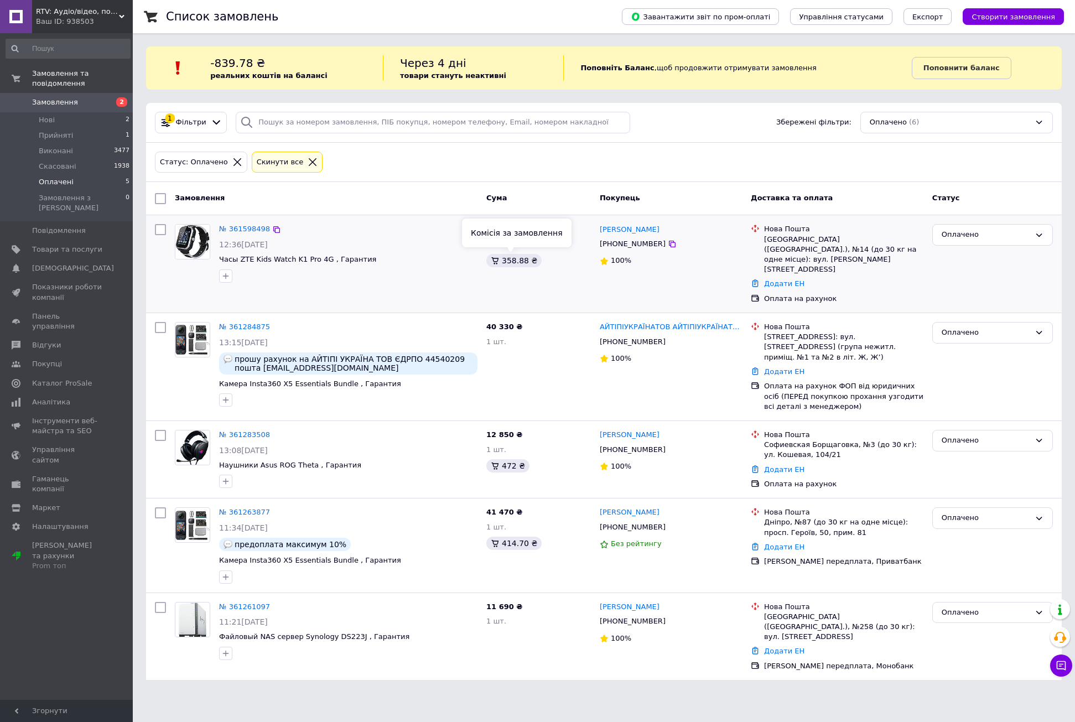
click at [507, 262] on div "358.88 ₴" at bounding box center [513, 260] width 55 height 13
copy div "358.88"
click at [56, 177] on span "Оплачені" at bounding box center [56, 182] width 35 height 10
click at [53, 115] on span "Нові" at bounding box center [47, 120] width 16 height 10
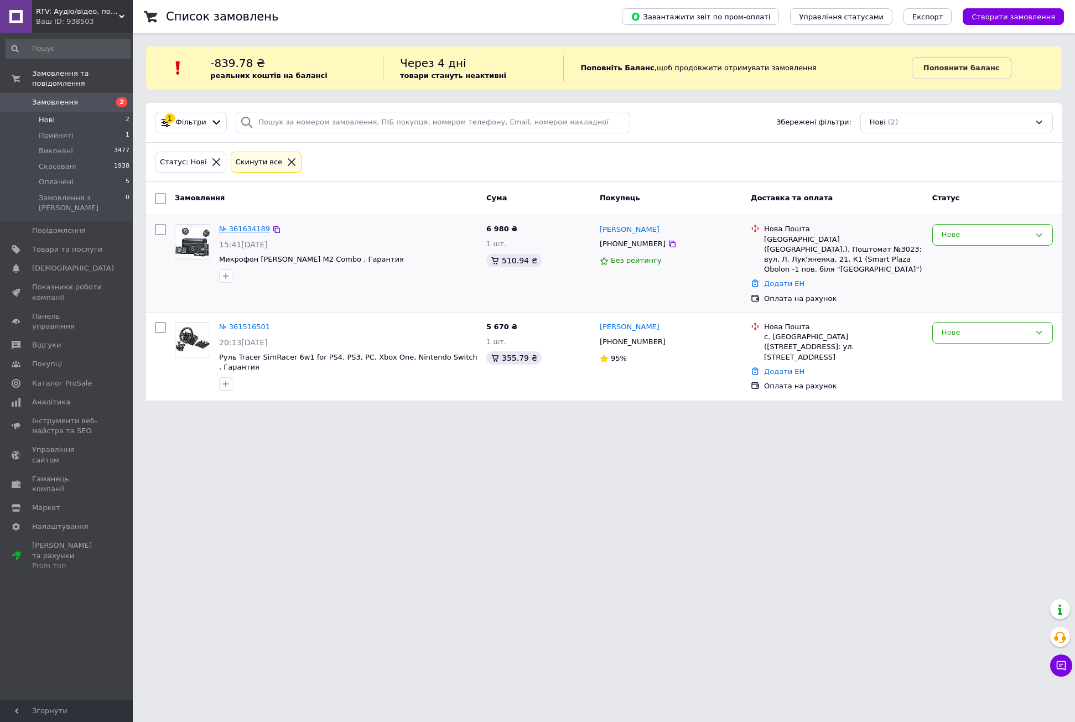
click at [238, 228] on link "№ 361634189" at bounding box center [244, 229] width 51 height 8
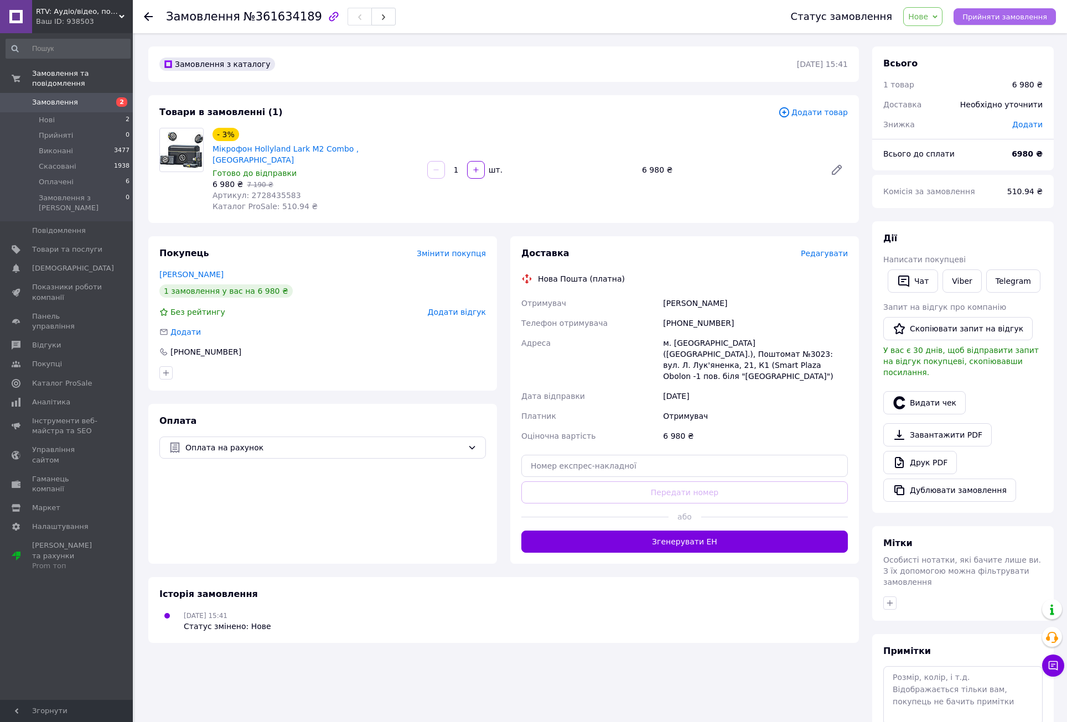
click at [1007, 15] on span "Прийняти замовлення" at bounding box center [1004, 17] width 85 height 8
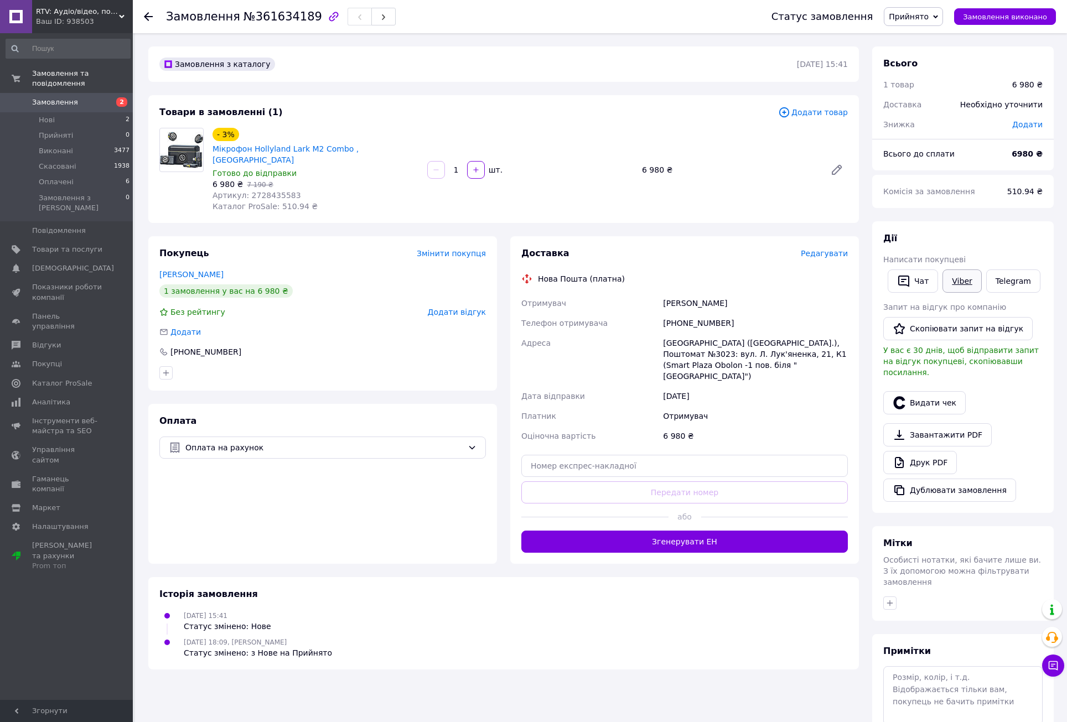
click at [955, 259] on div "Написати покупцеві" at bounding box center [962, 259] width 159 height 11
click at [283, 19] on span "№361634189" at bounding box center [282, 16] width 79 height 13
click at [283, 18] on span "№361634189" at bounding box center [282, 16] width 79 height 13
copy span "361634189"
click at [53, 115] on span "Нові" at bounding box center [47, 120] width 16 height 10
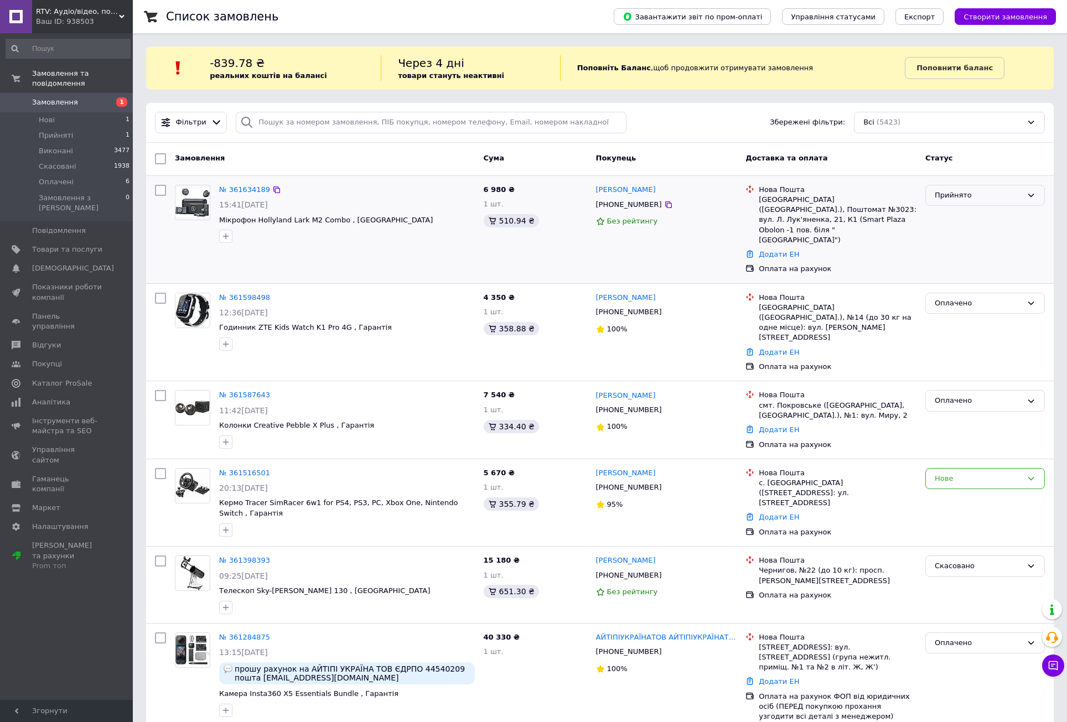
click at [996, 198] on div "Прийнято" at bounding box center [978, 196] width 87 height 12
click at [969, 260] on li "Оплачено" at bounding box center [985, 259] width 118 height 20
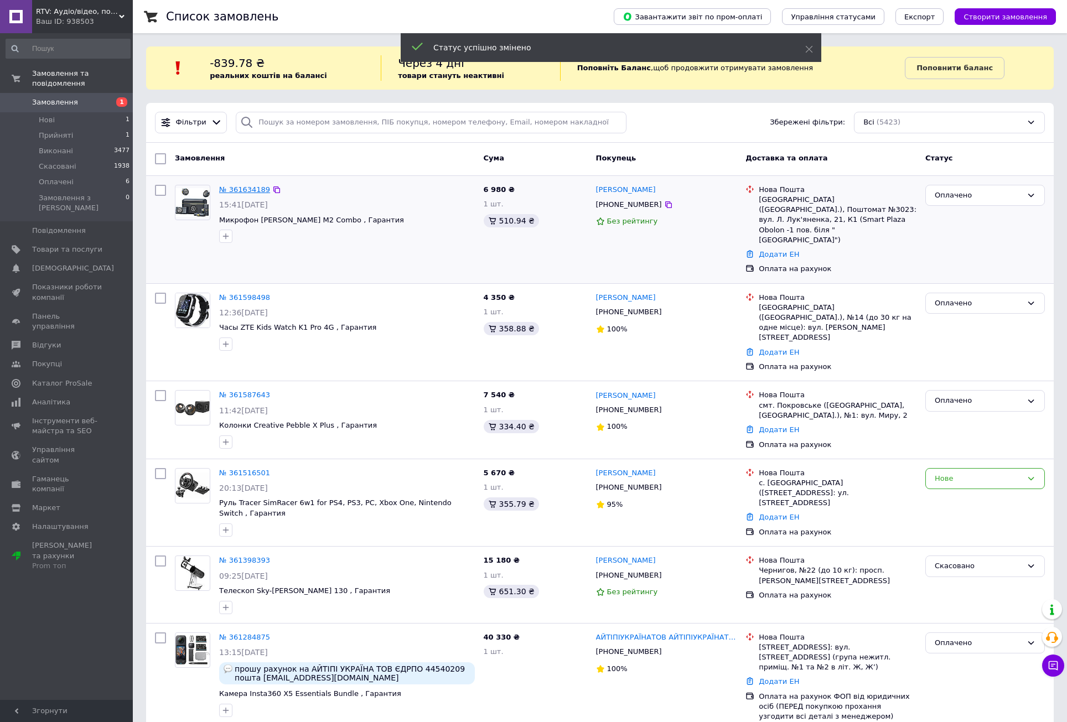
click at [248, 189] on link "№ 361634189" at bounding box center [244, 189] width 51 height 8
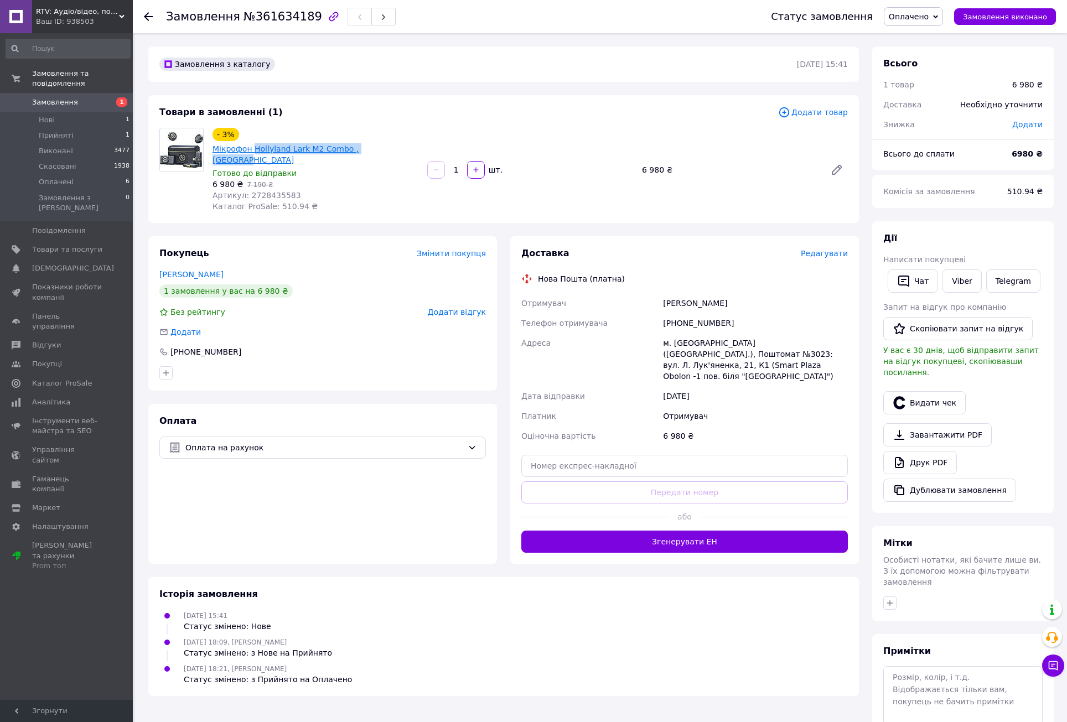
drag, startPoint x: 409, startPoint y: 132, endPoint x: 279, endPoint y: 137, distance: 130.7
click at [279, 137] on div "- 3% Мікрофон Hollyland Lark M2 Combo , [GEOGRAPHIC_DATA]" at bounding box center [315, 147] width 208 height 40
copy link "Hollyland Lark M2 Combo , [GEOGRAPHIC_DATA]"
click at [258, 191] on span "Артикул: 2728435583" at bounding box center [256, 195] width 89 height 9
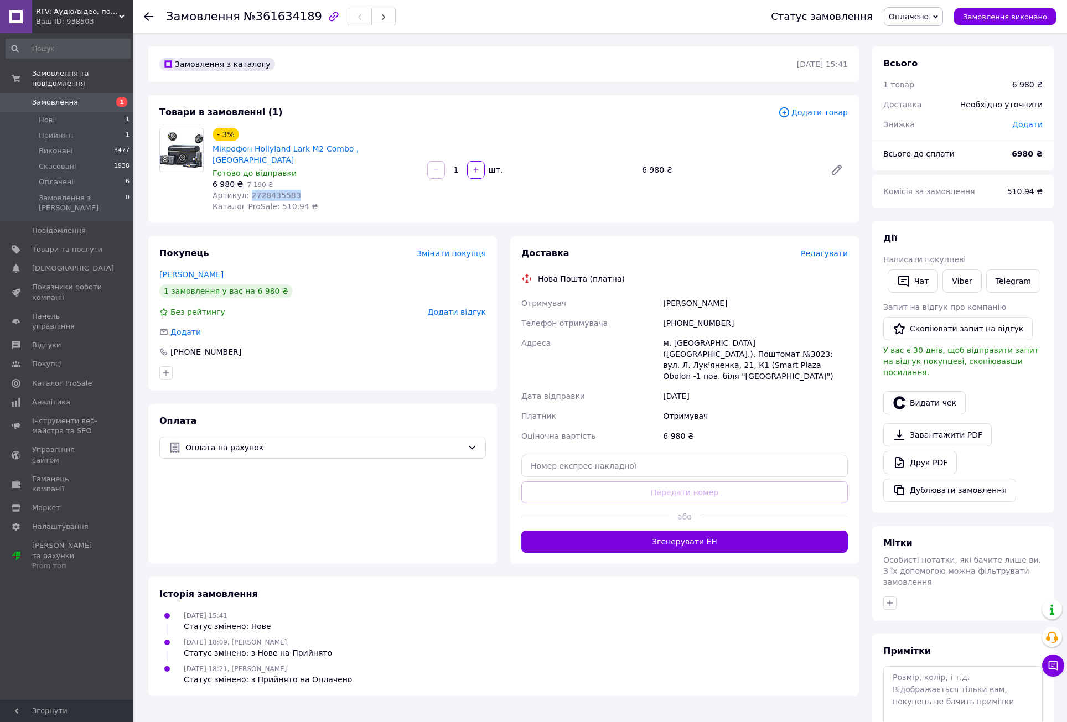
copy span "2728435583"
click at [281, 202] on span "Каталог ProSale: 510.94 ₴" at bounding box center [264, 206] width 105 height 9
copy span "510.94"
click at [51, 178] on li "Оплачені 6" at bounding box center [68, 181] width 136 height 15
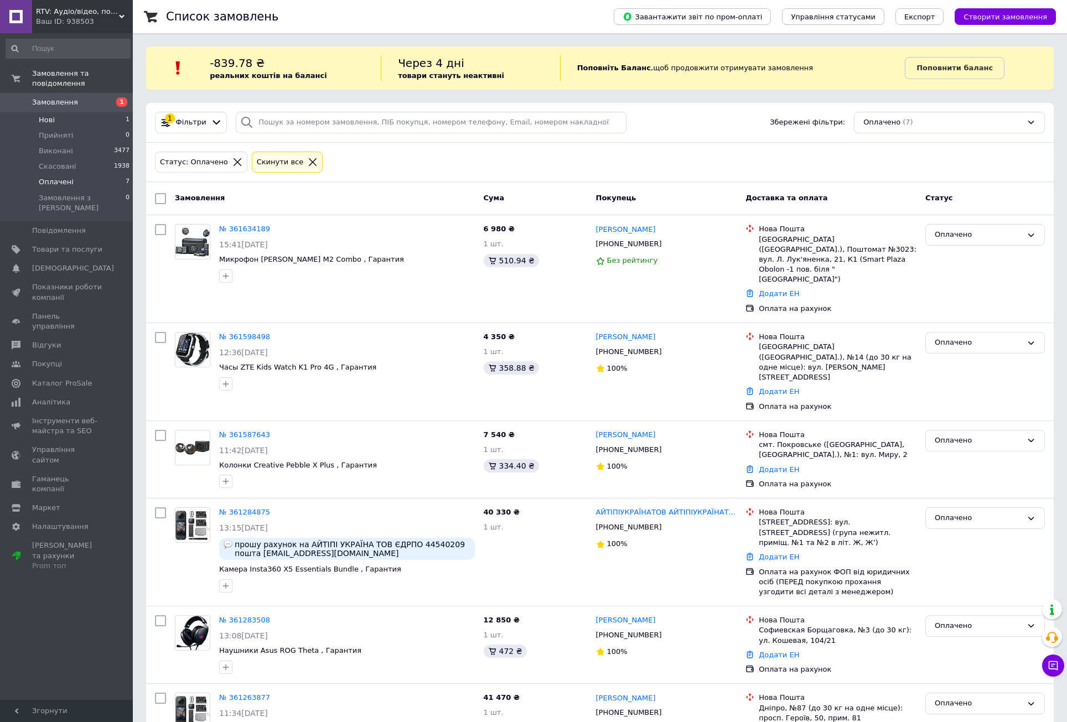
click at [54, 112] on li "Нові 1" at bounding box center [68, 119] width 136 height 15
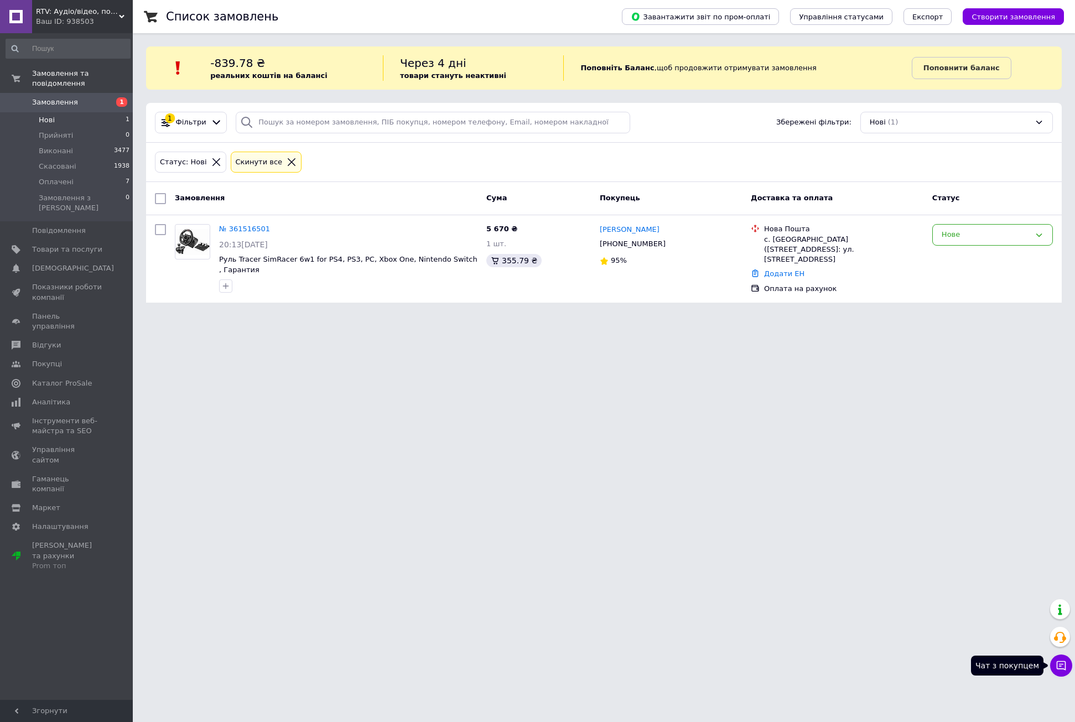
click at [1057, 665] on icon at bounding box center [1061, 665] width 9 height 9
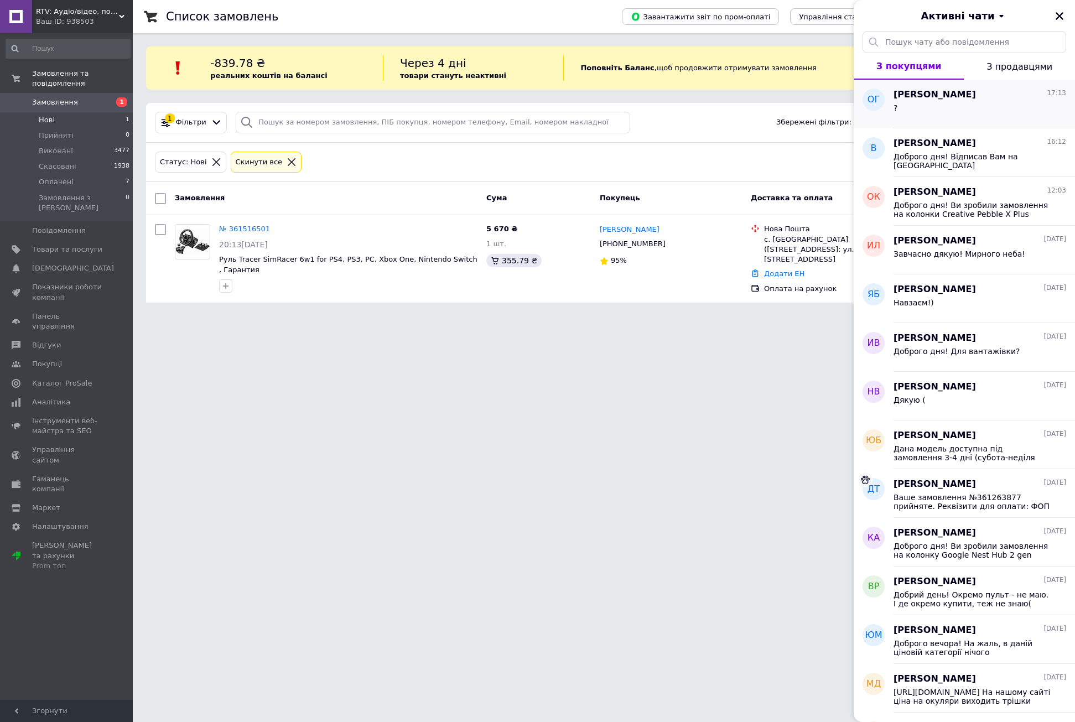
click at [911, 112] on div "?" at bounding box center [980, 110] width 173 height 18
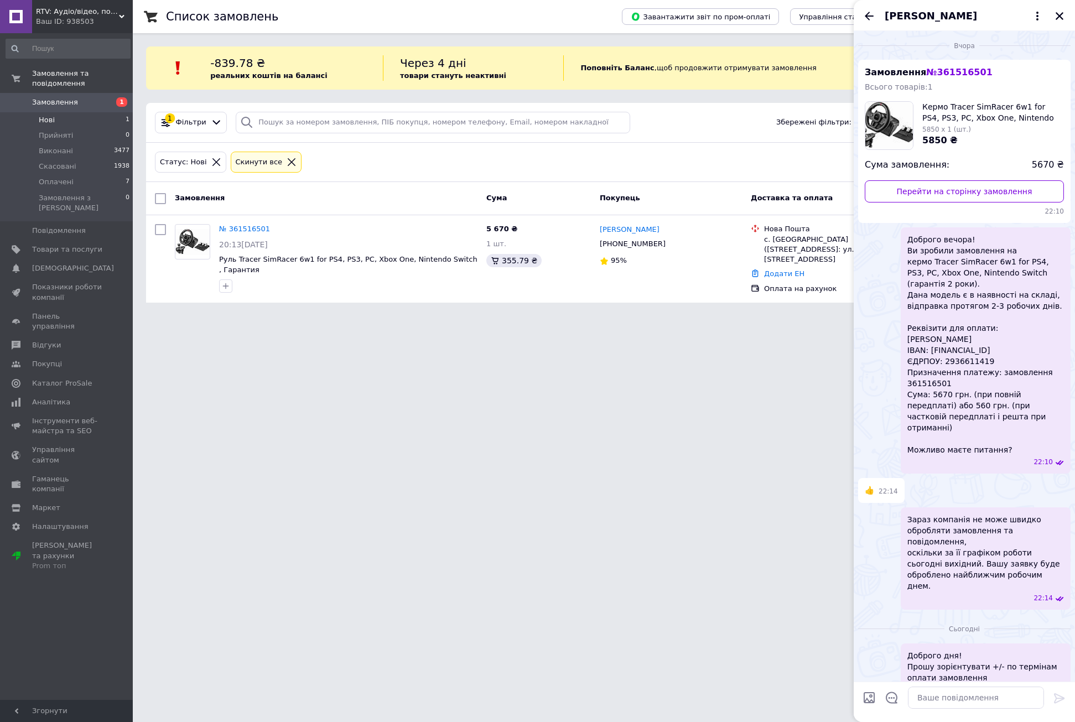
scroll to position [20, 0]
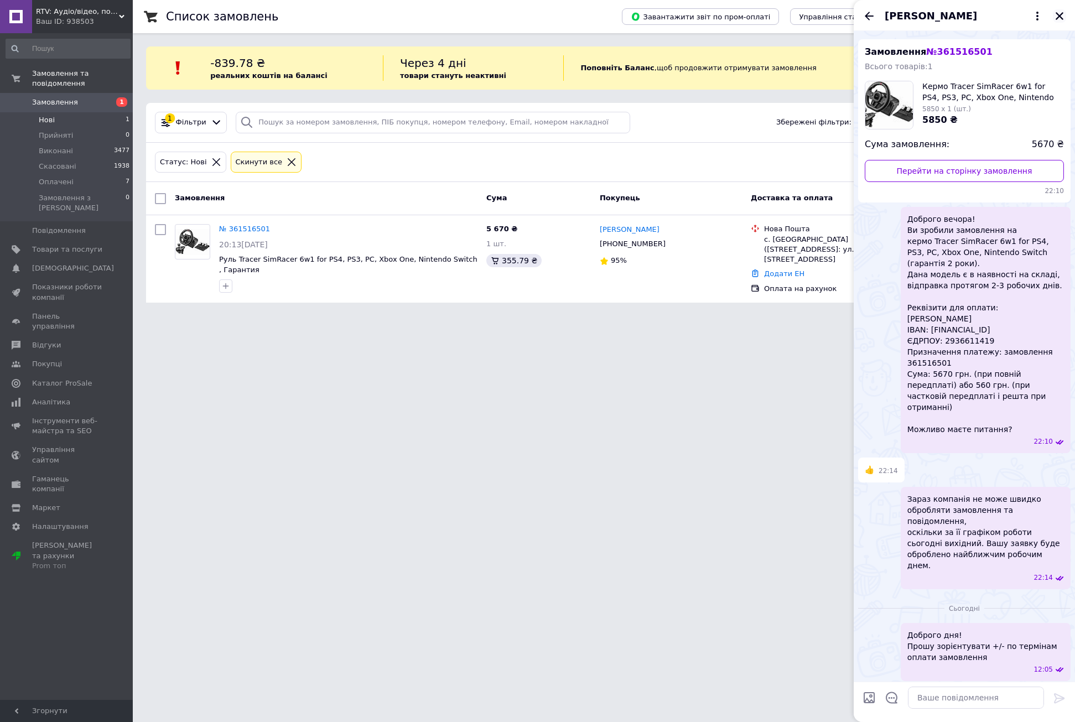
click at [1059, 15] on icon "Закрити" at bounding box center [1060, 16] width 8 height 8
